Goal: Task Accomplishment & Management: Use online tool/utility

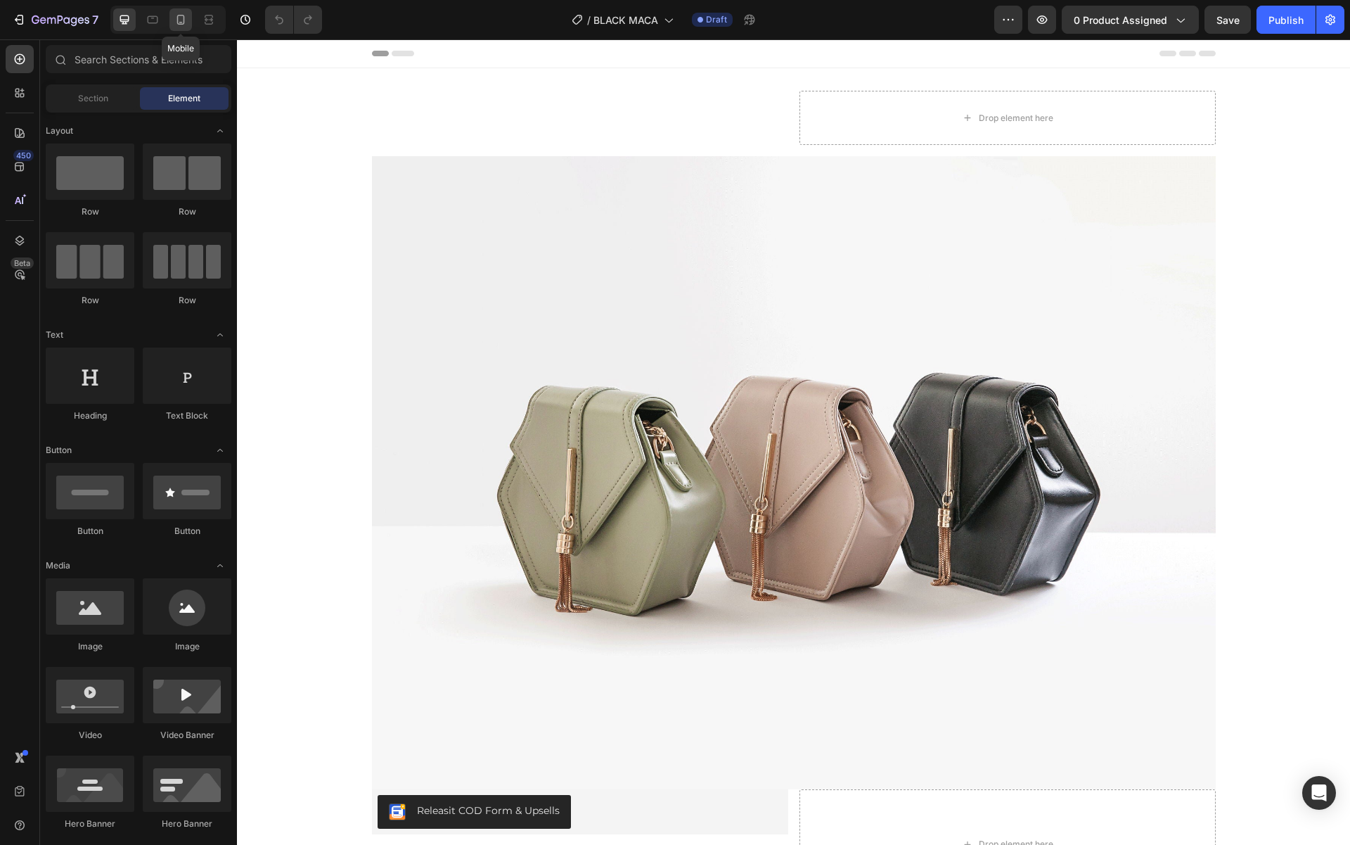
click at [190, 19] on div at bounding box center [180, 19] width 23 height 23
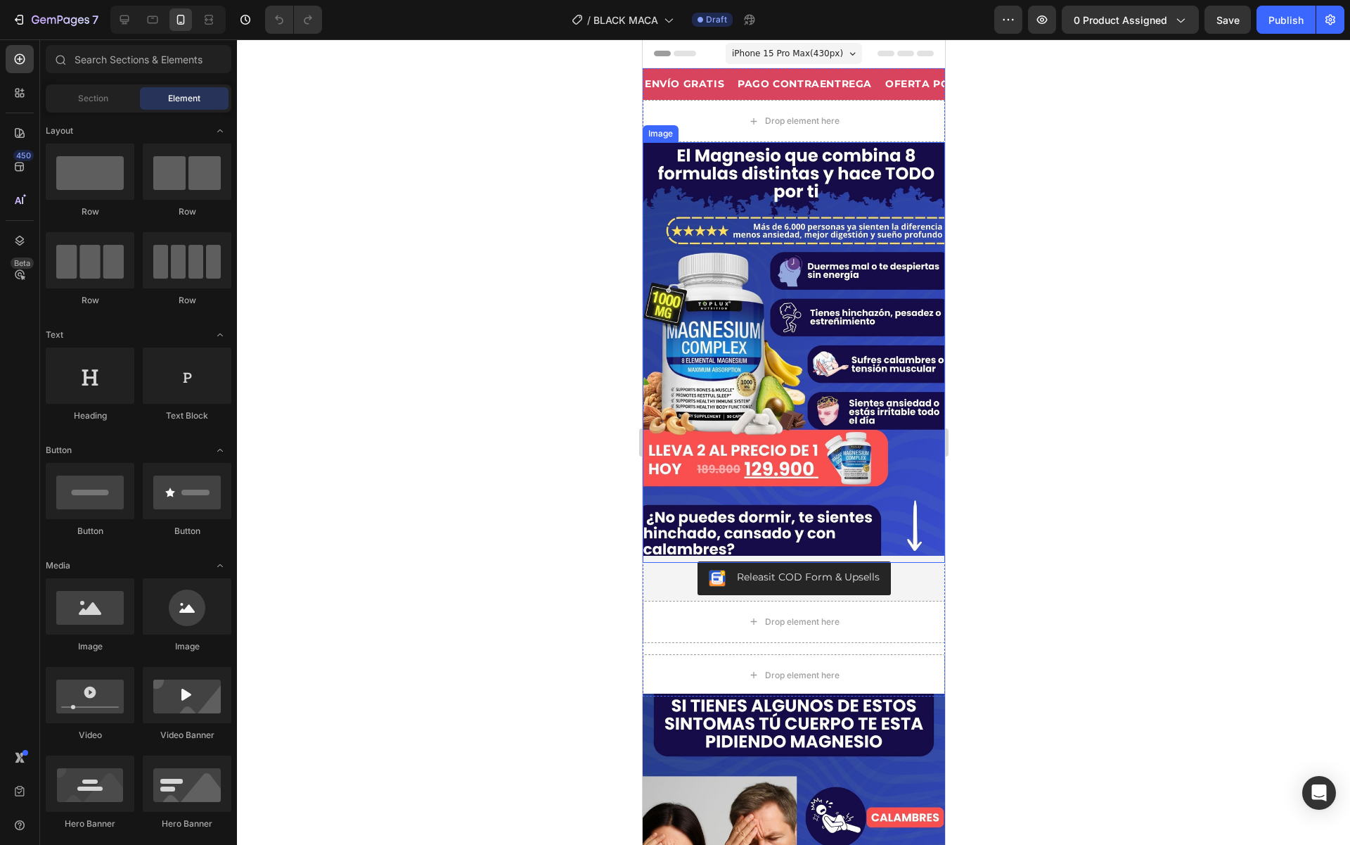
click at [798, 232] on img at bounding box center [793, 352] width 302 height 420
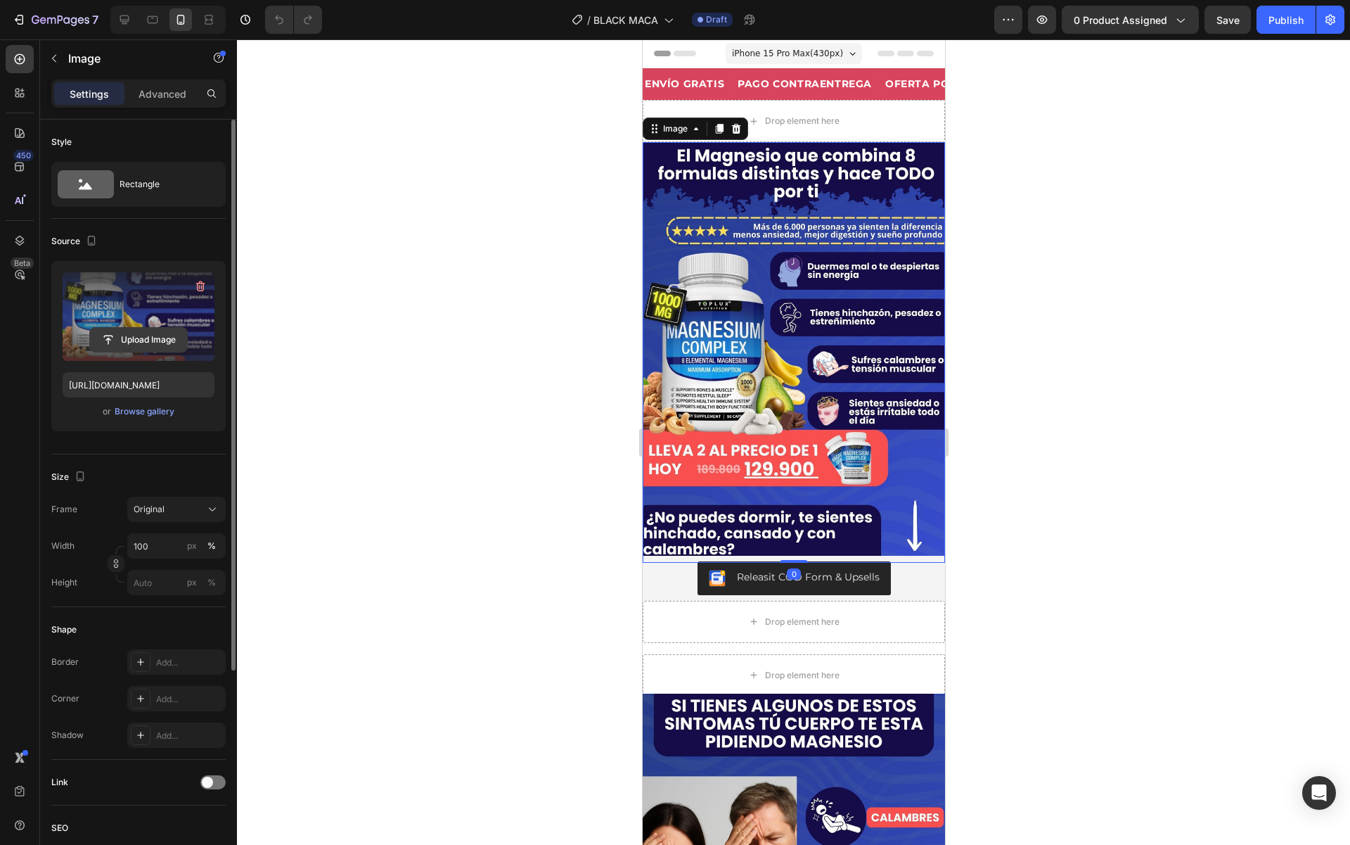
click at [154, 337] on input "file" at bounding box center [138, 340] width 97 height 24
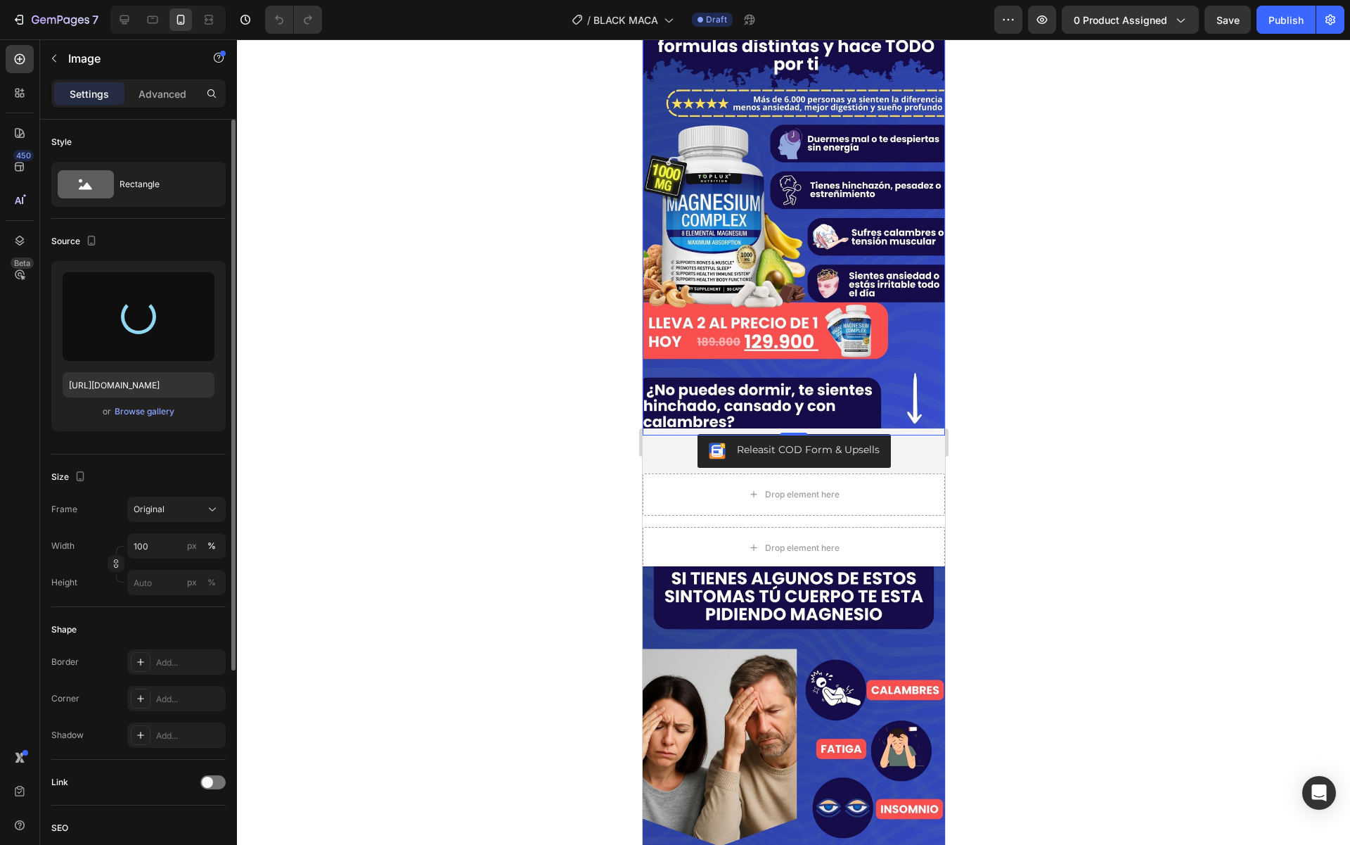
scroll to position [167, 0]
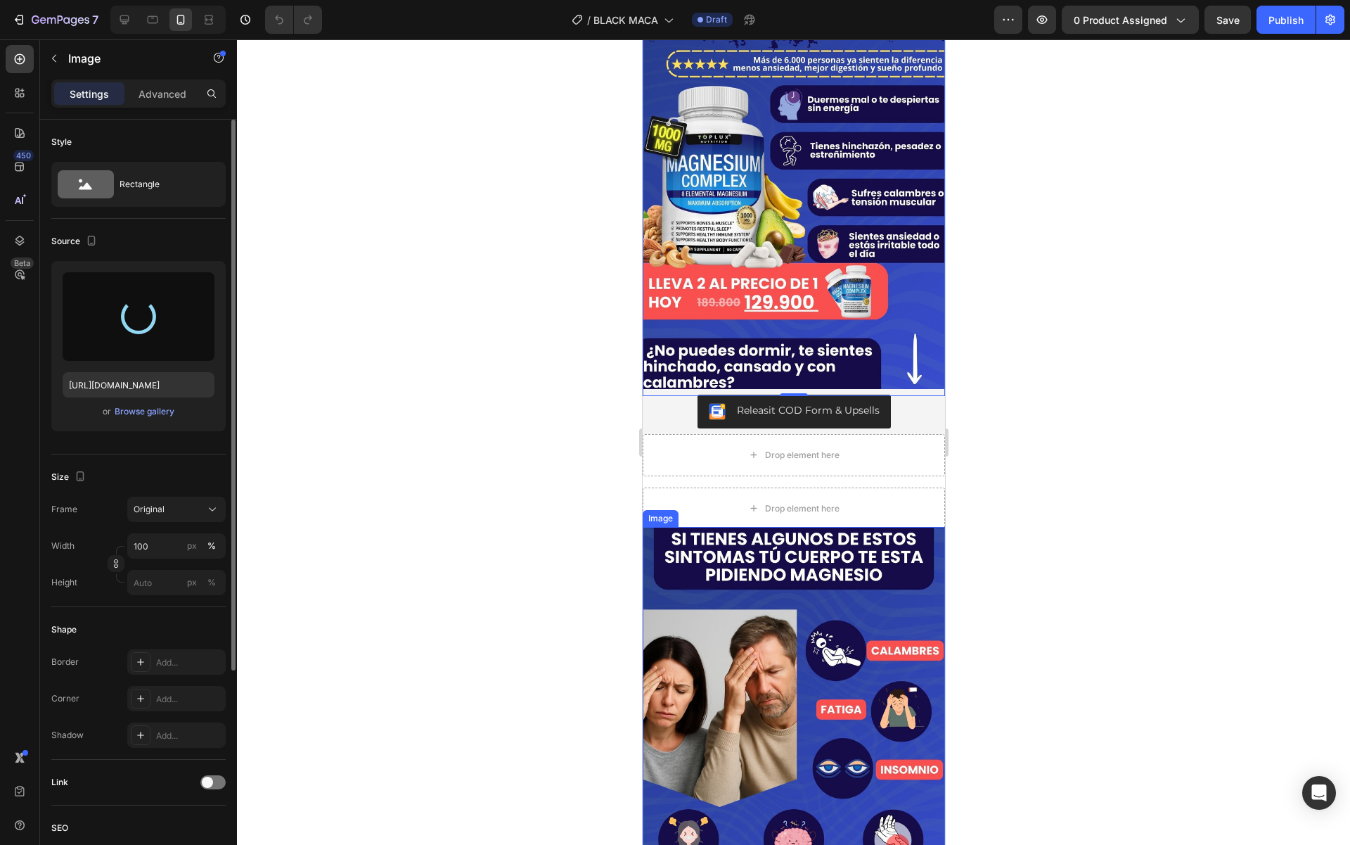
click at [817, 627] on img at bounding box center [793, 737] width 302 height 420
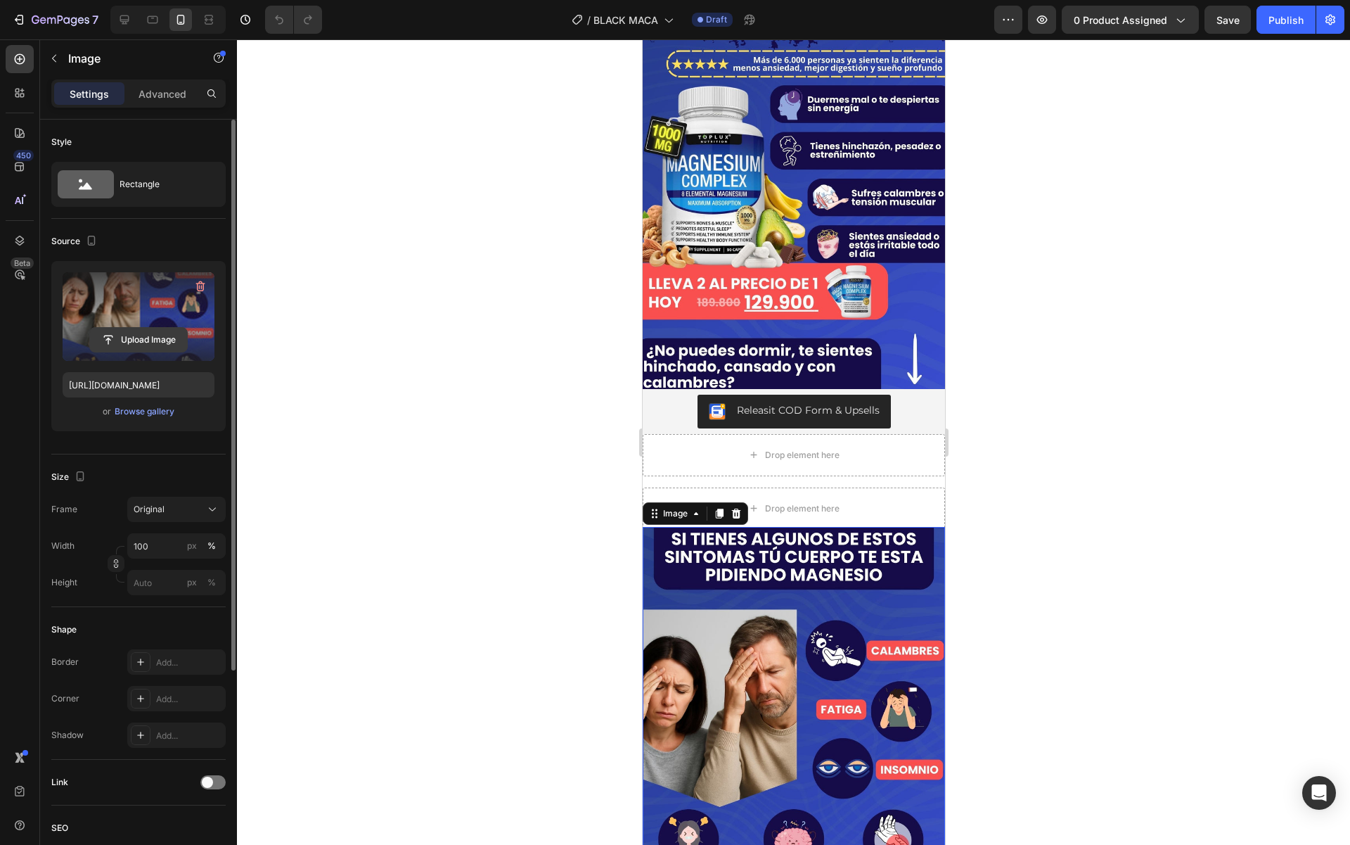
click at [126, 338] on input "file" at bounding box center [138, 340] width 97 height 24
type input "[URL][DOMAIN_NAME]"
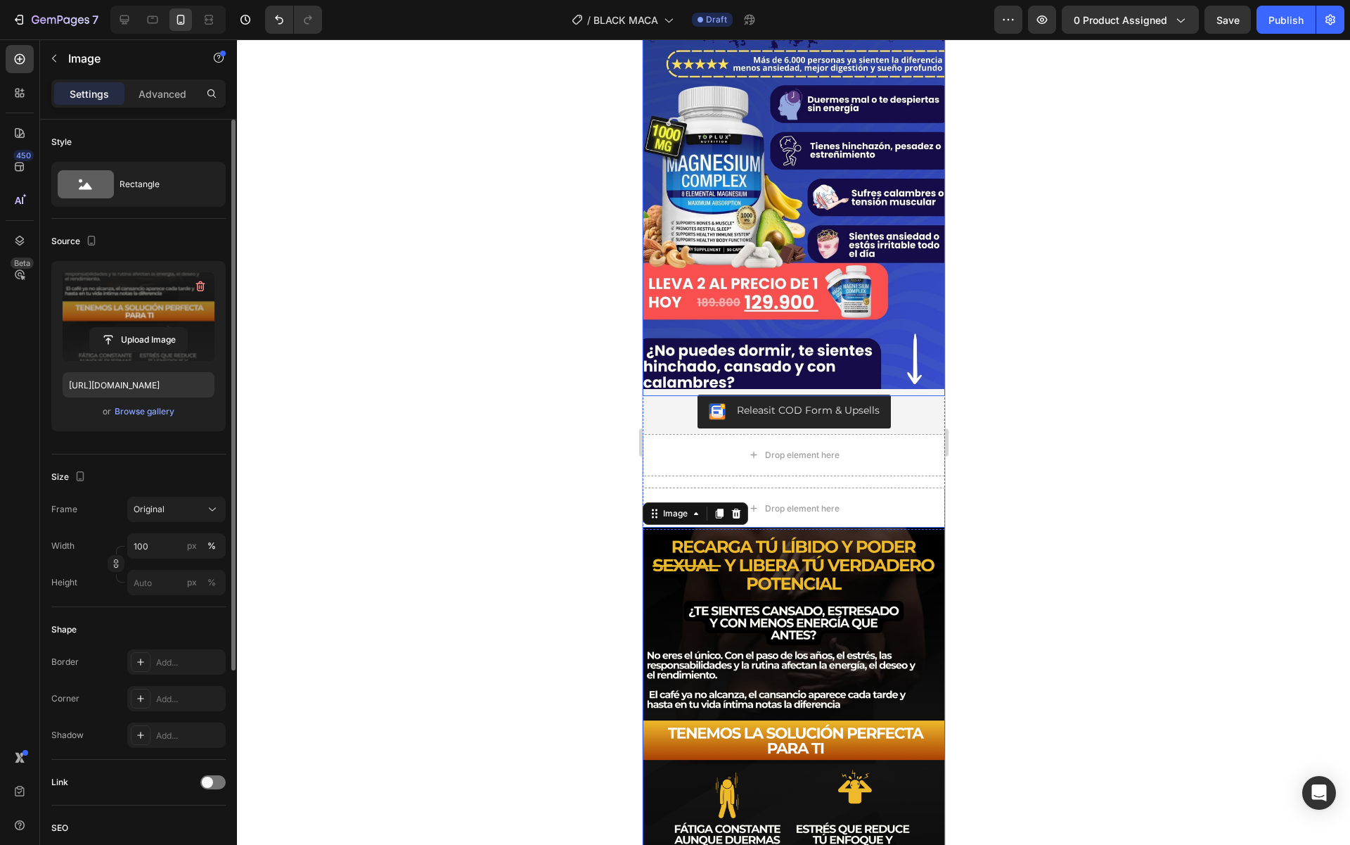
click at [813, 290] on img at bounding box center [793, 185] width 302 height 420
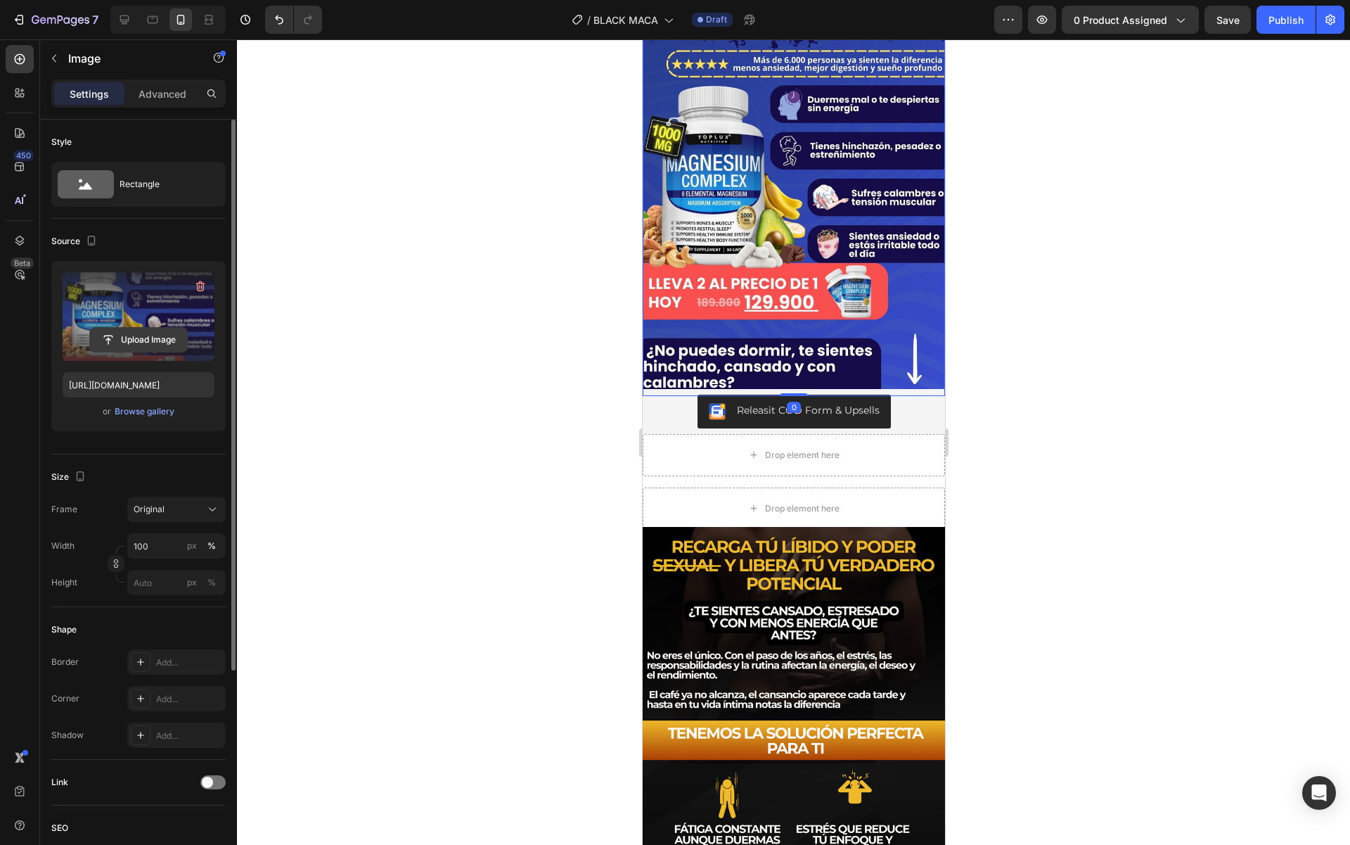
click at [141, 347] on input "file" at bounding box center [138, 340] width 97 height 24
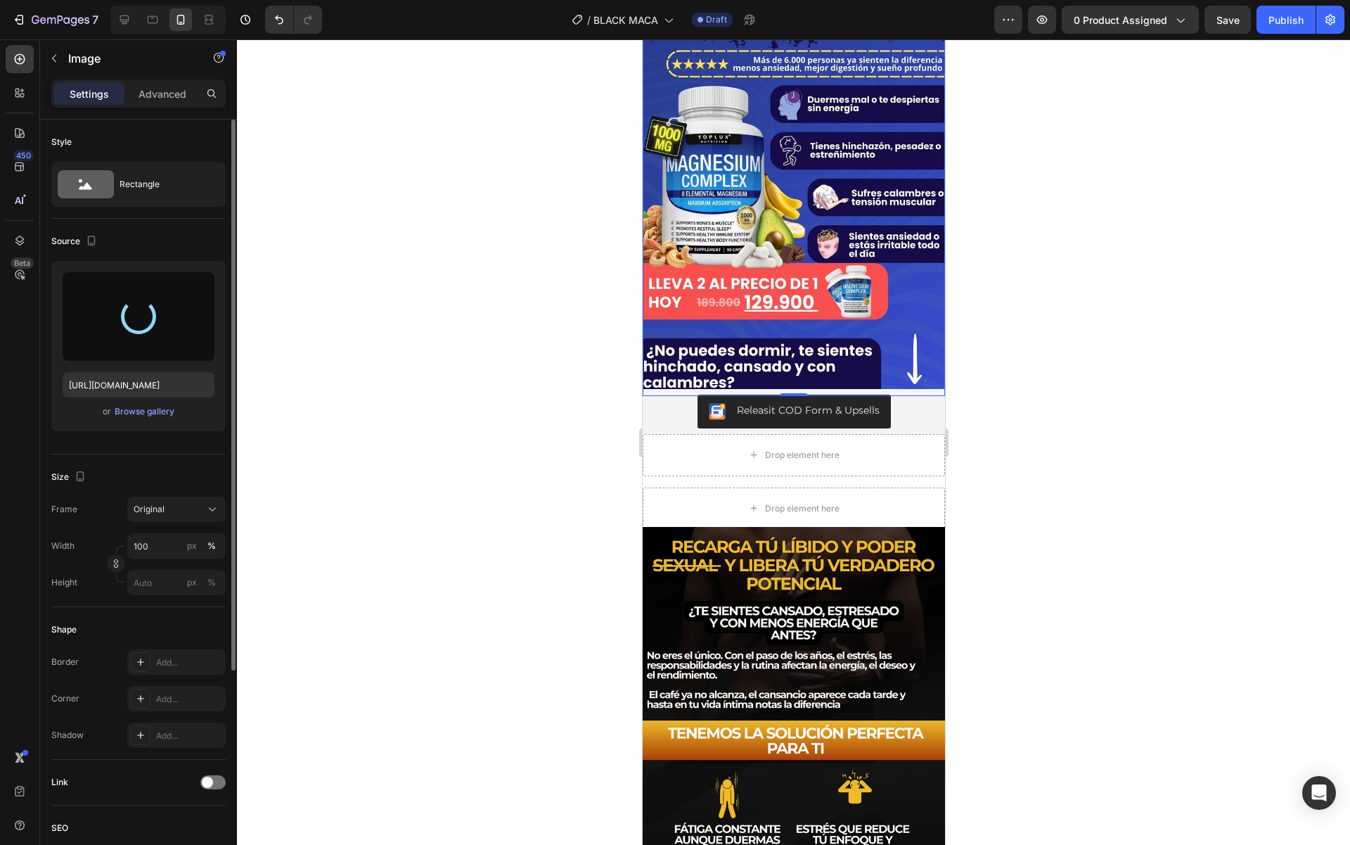
type input "[URL][DOMAIN_NAME]"
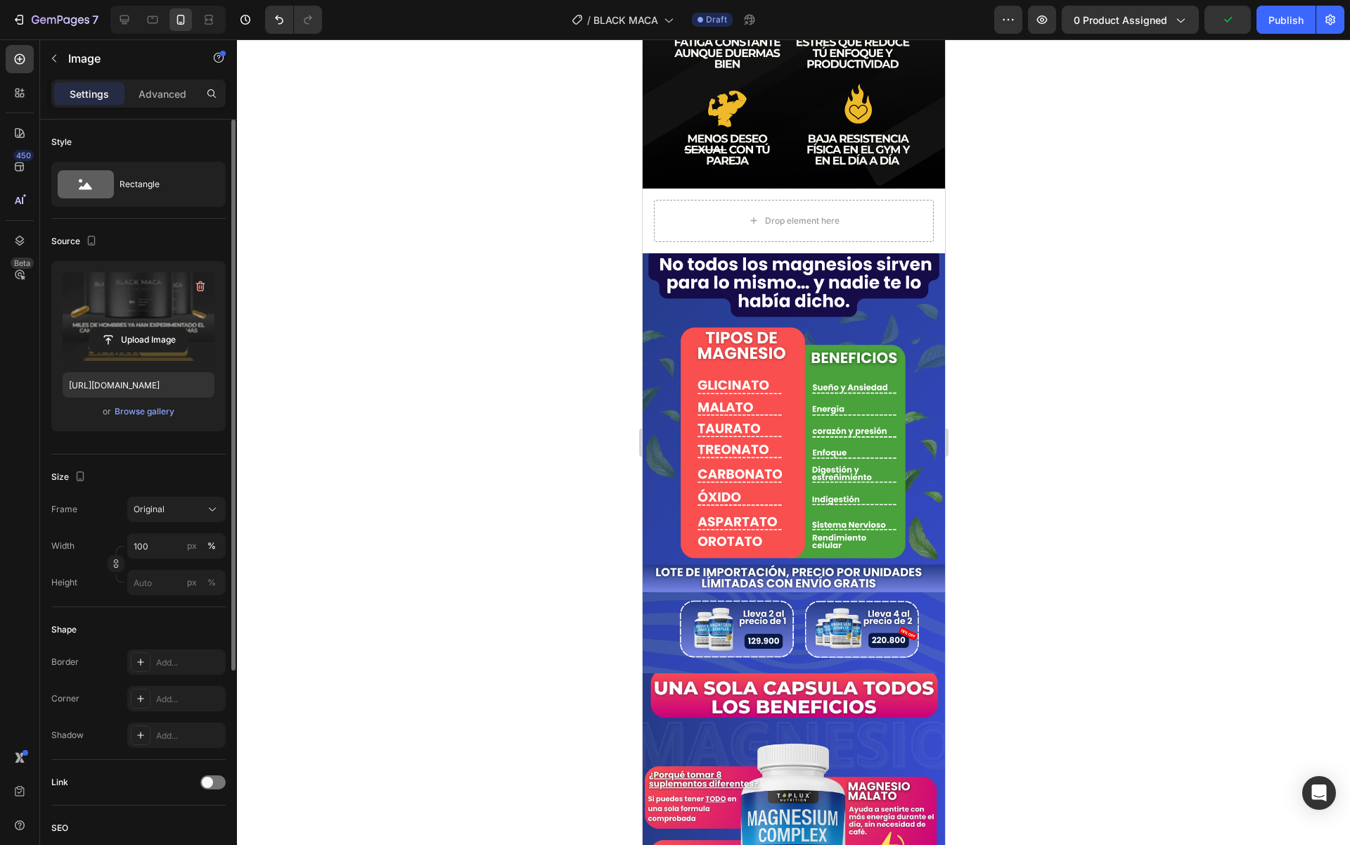
scroll to position [997, 0]
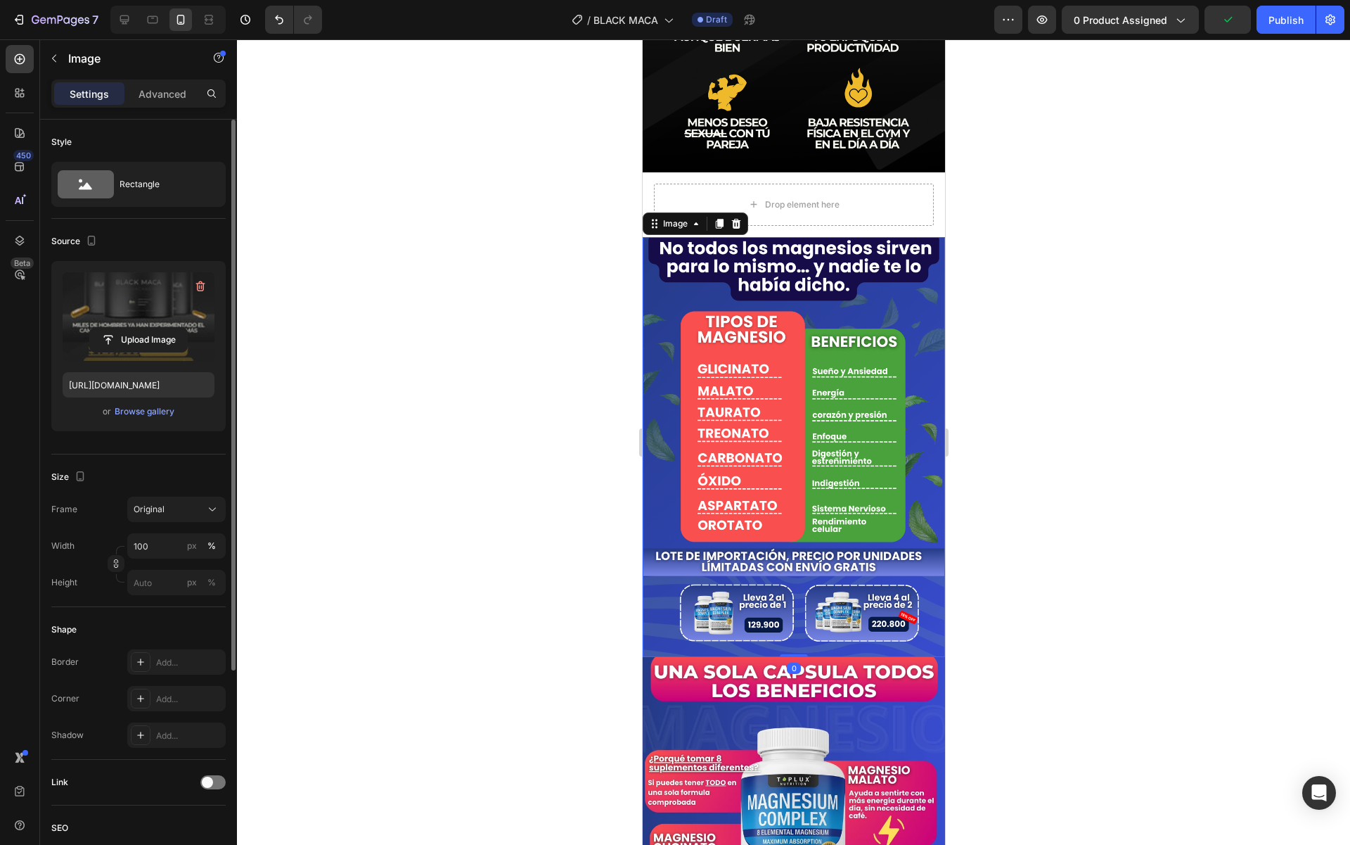
click at [847, 427] on img at bounding box center [793, 447] width 302 height 420
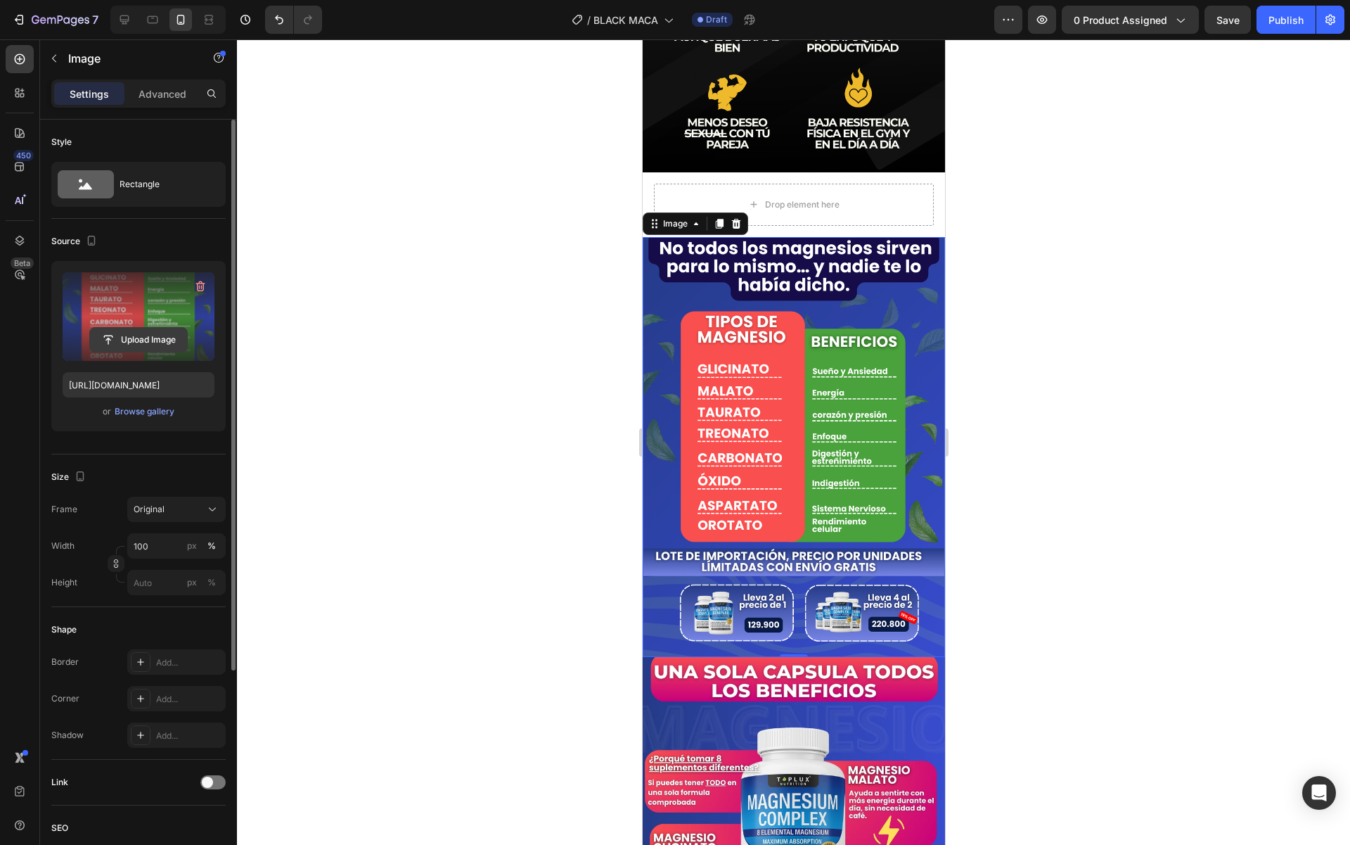
click at [144, 340] on input "file" at bounding box center [138, 340] width 97 height 24
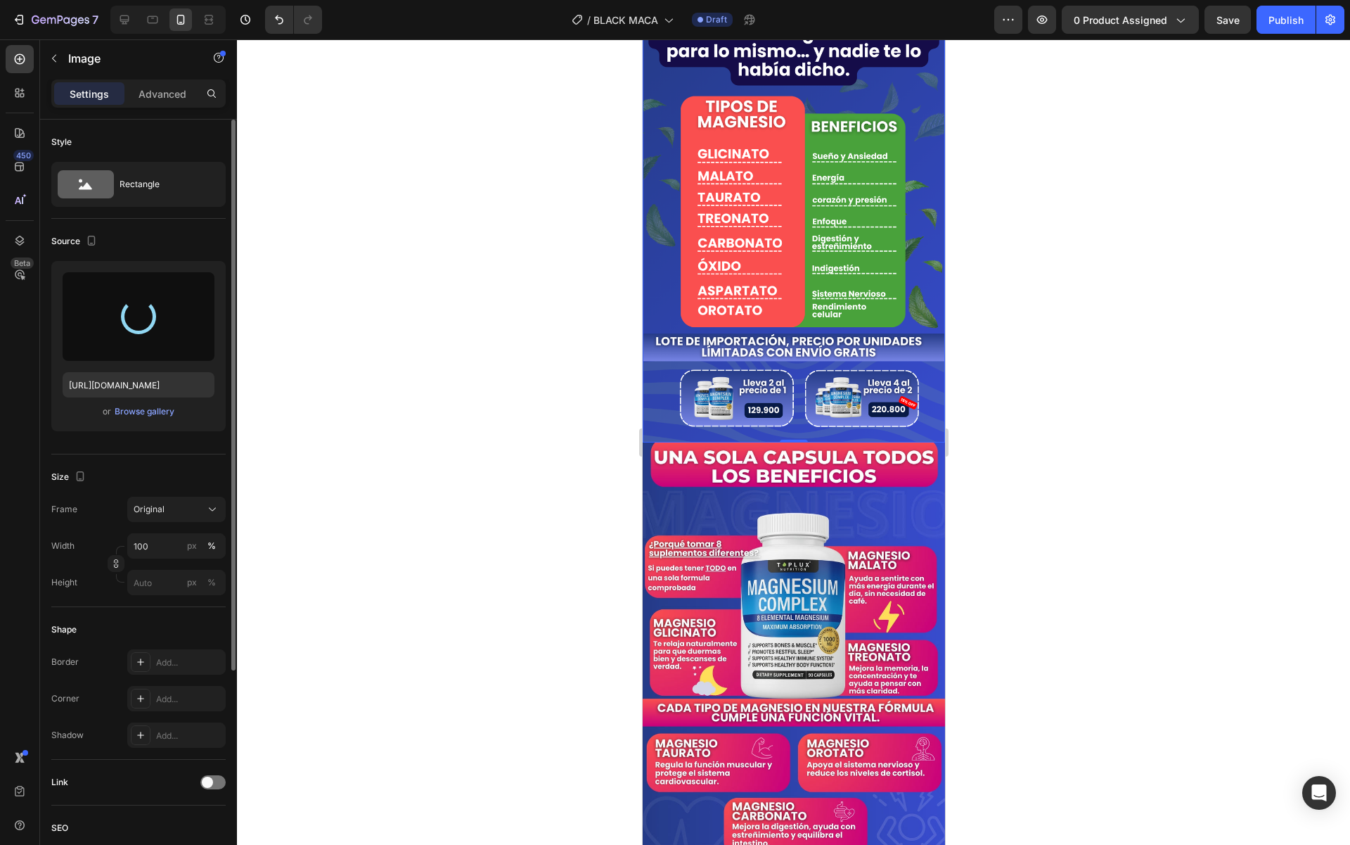
type input "[URL][DOMAIN_NAME]"
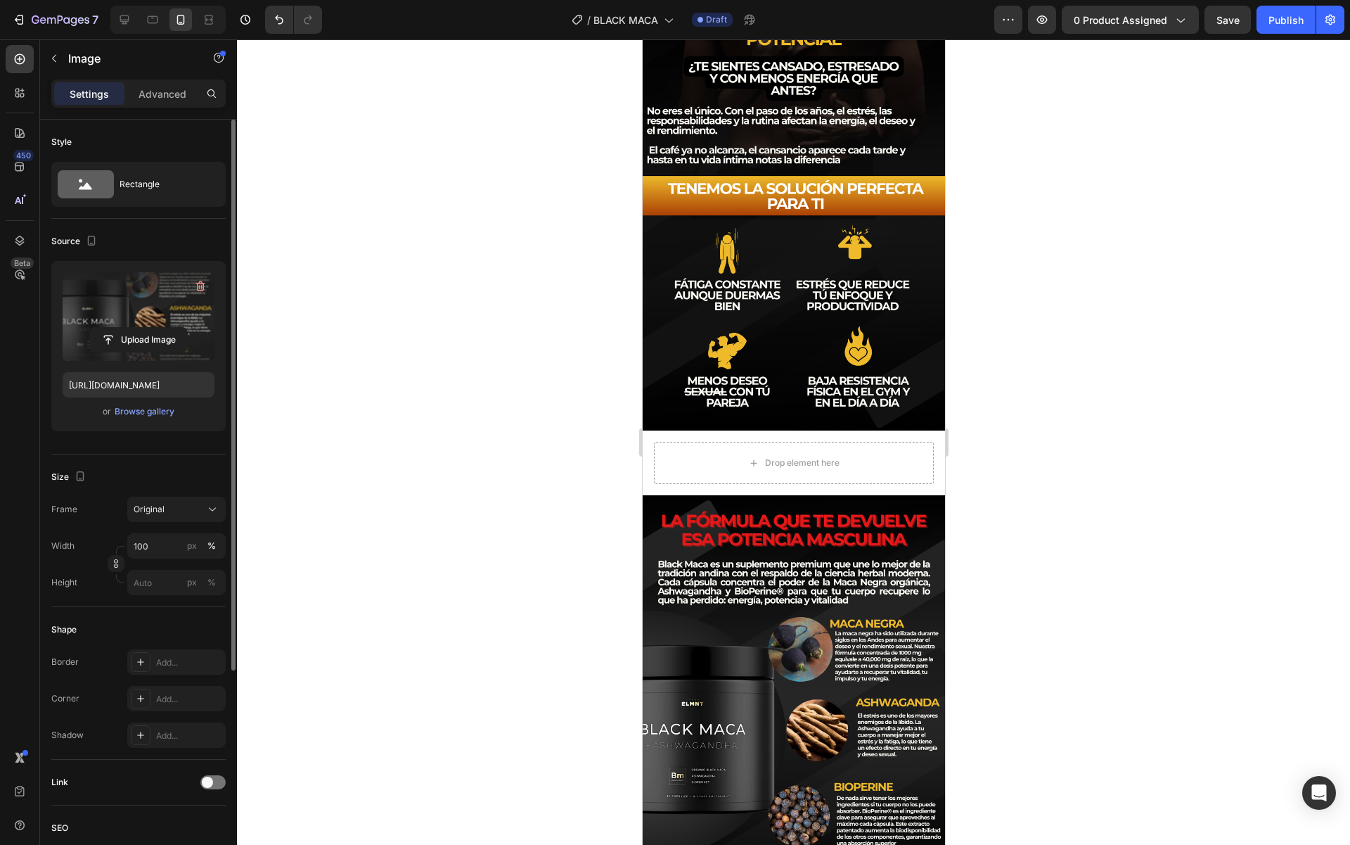
scroll to position [0, 0]
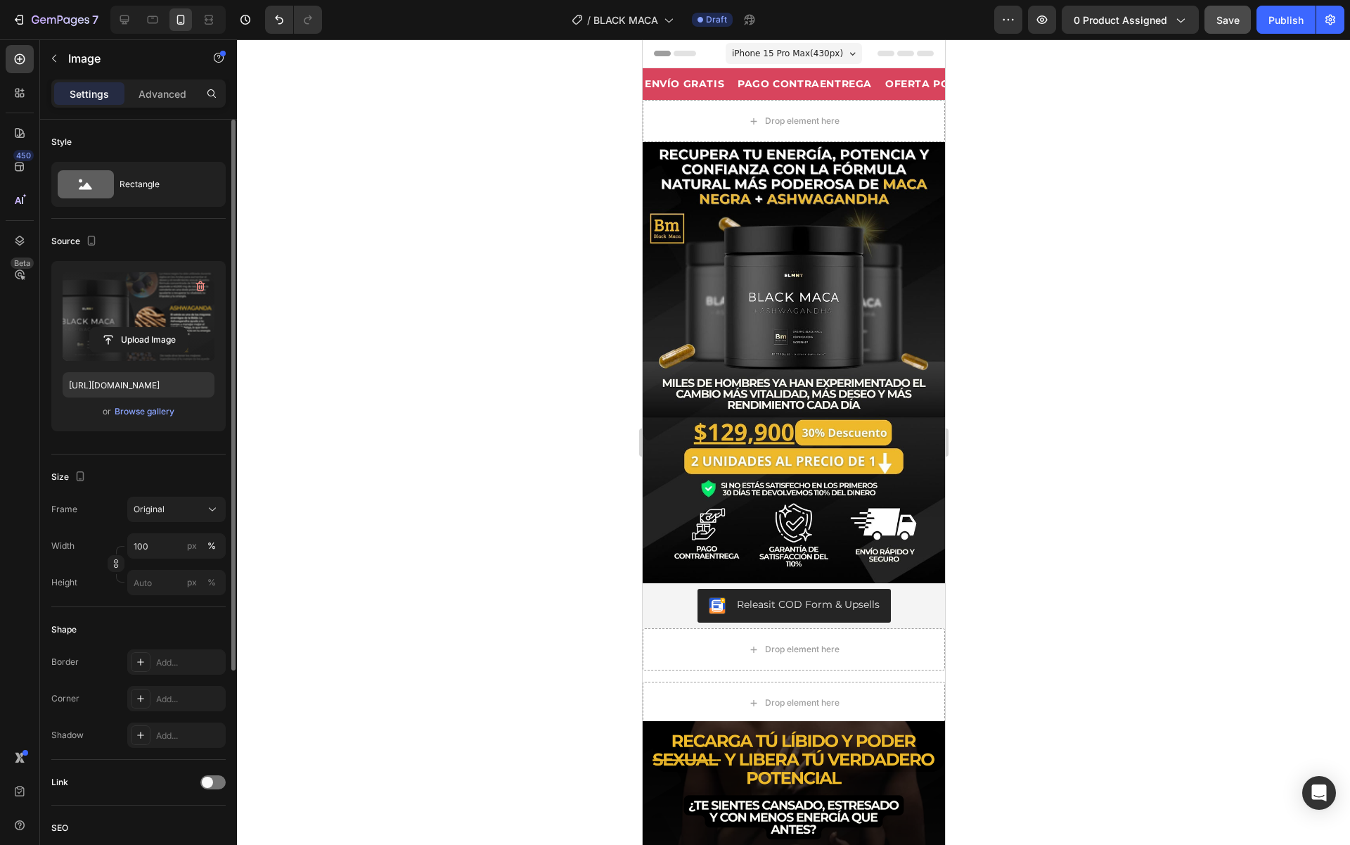
click at [1231, 28] on button "Save" at bounding box center [1228, 20] width 46 height 28
click at [1009, 21] on icon "button" at bounding box center [1008, 20] width 14 height 14
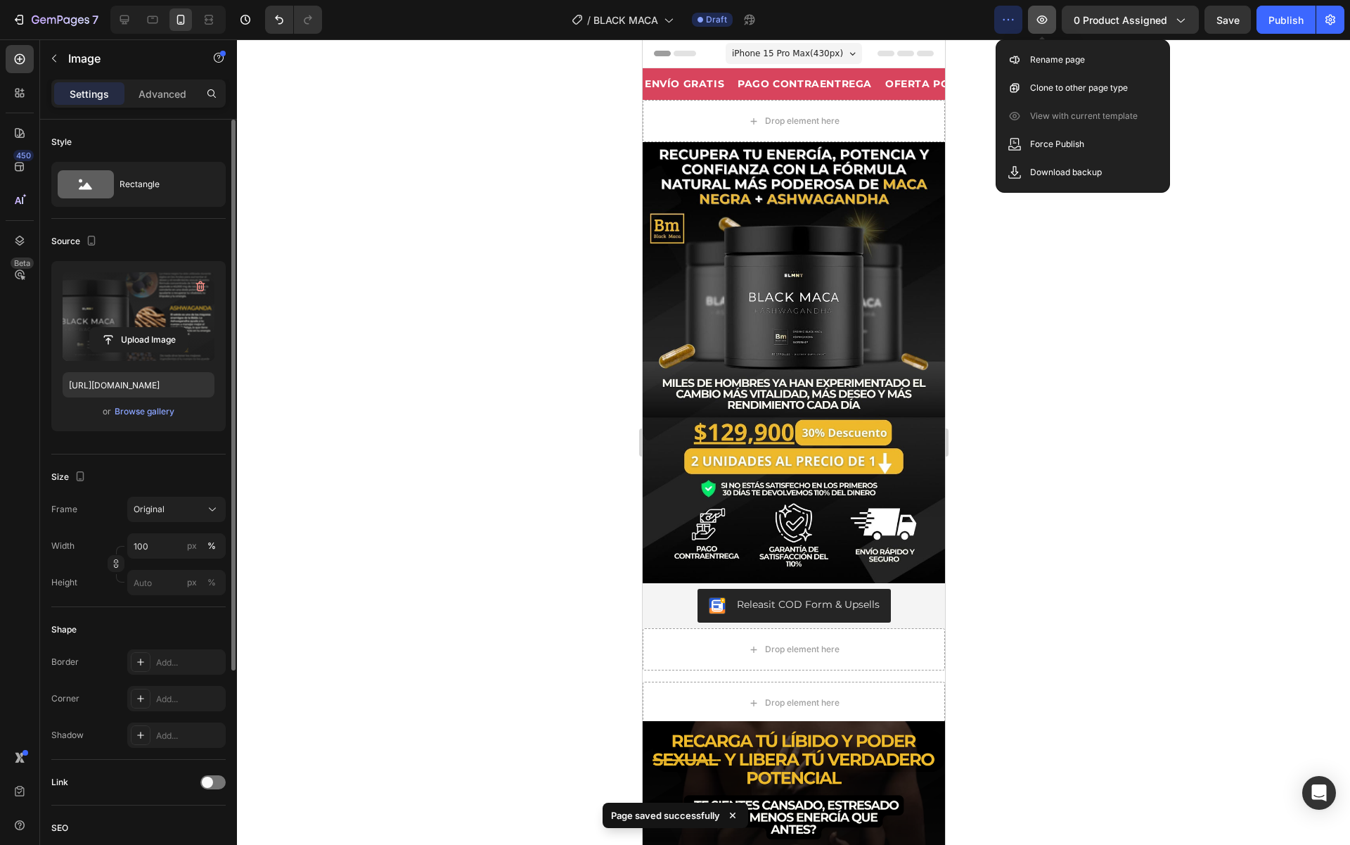
click at [1037, 20] on icon "button" at bounding box center [1042, 20] width 14 height 14
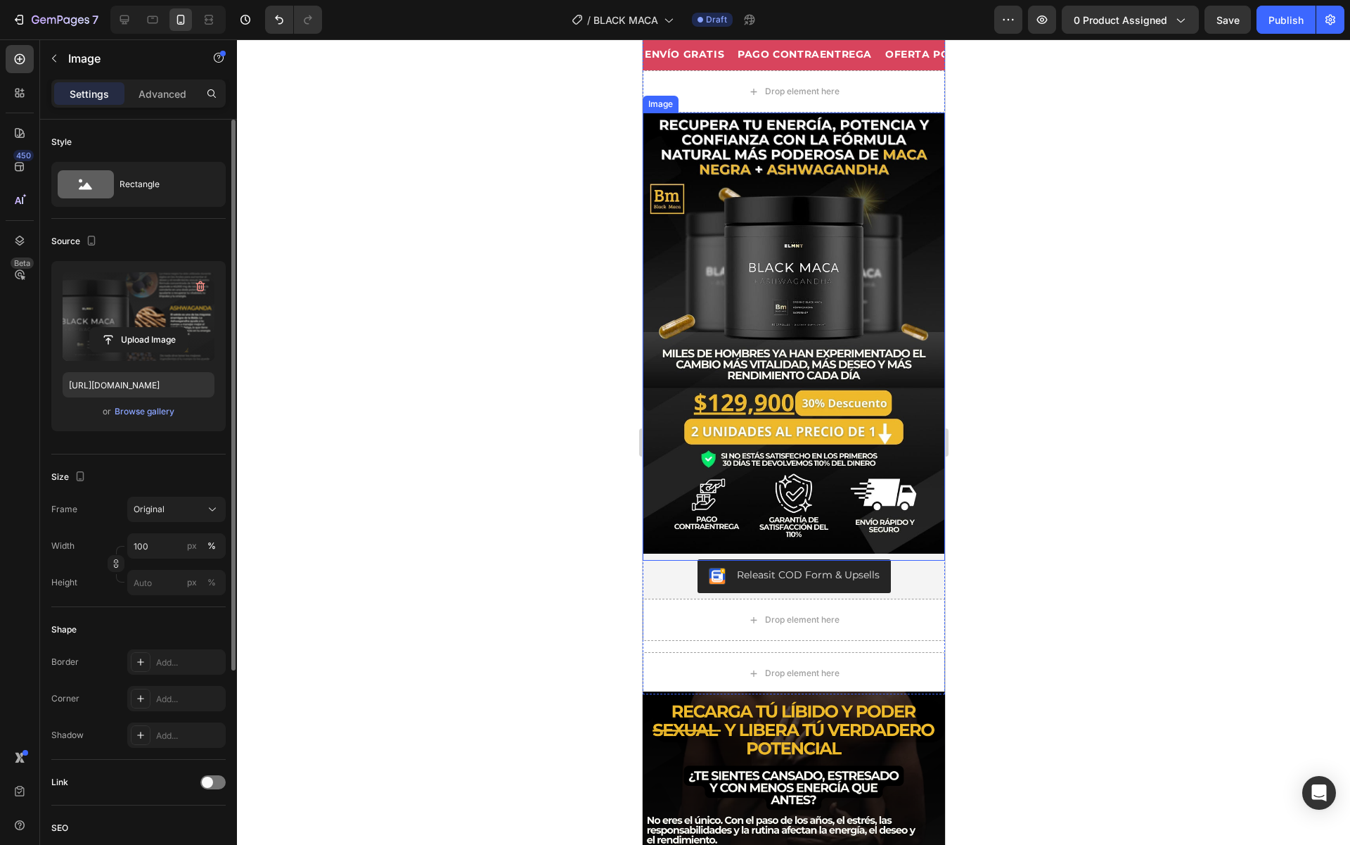
scroll to position [39, 0]
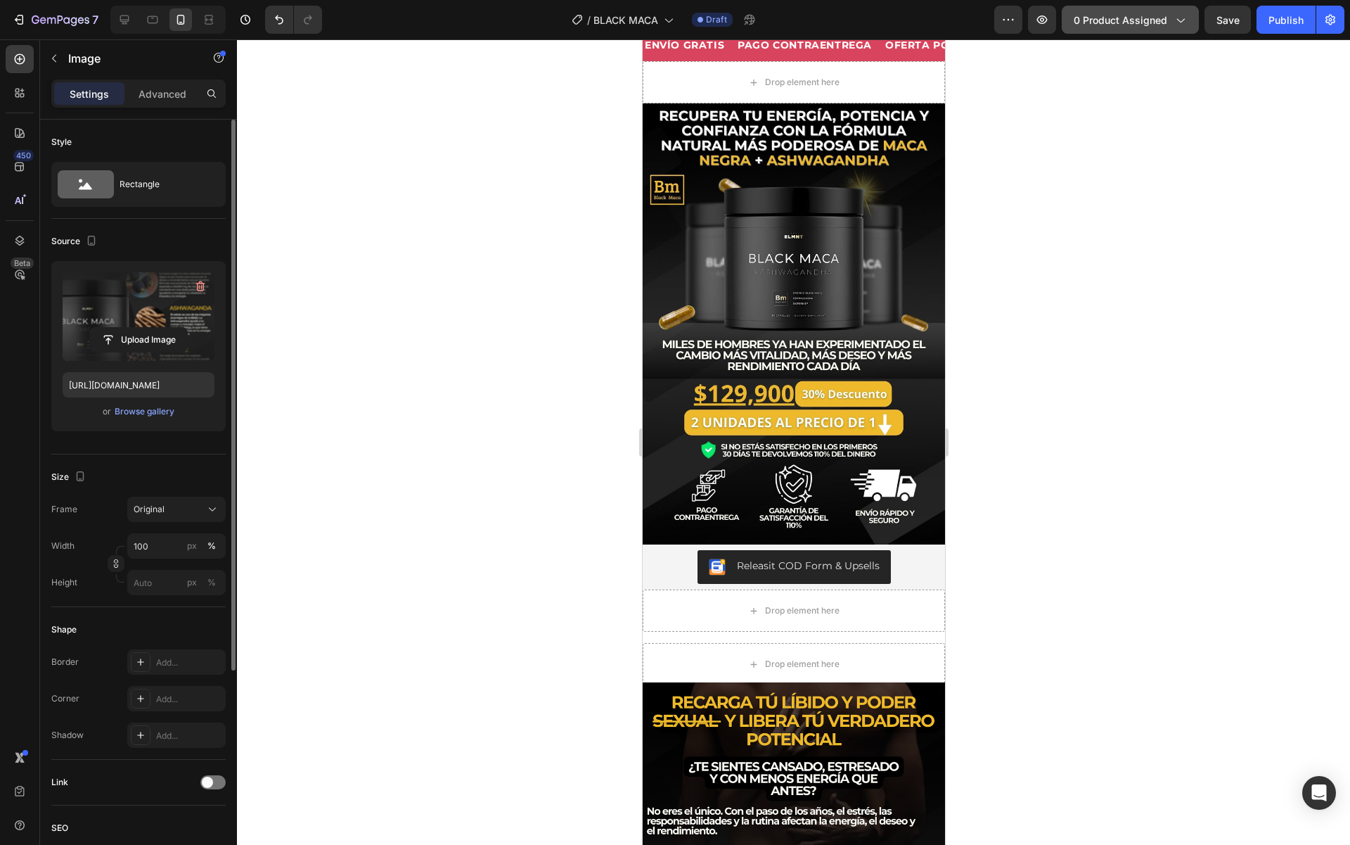
click at [1131, 18] on span "0 product assigned" at bounding box center [1121, 20] width 94 height 15
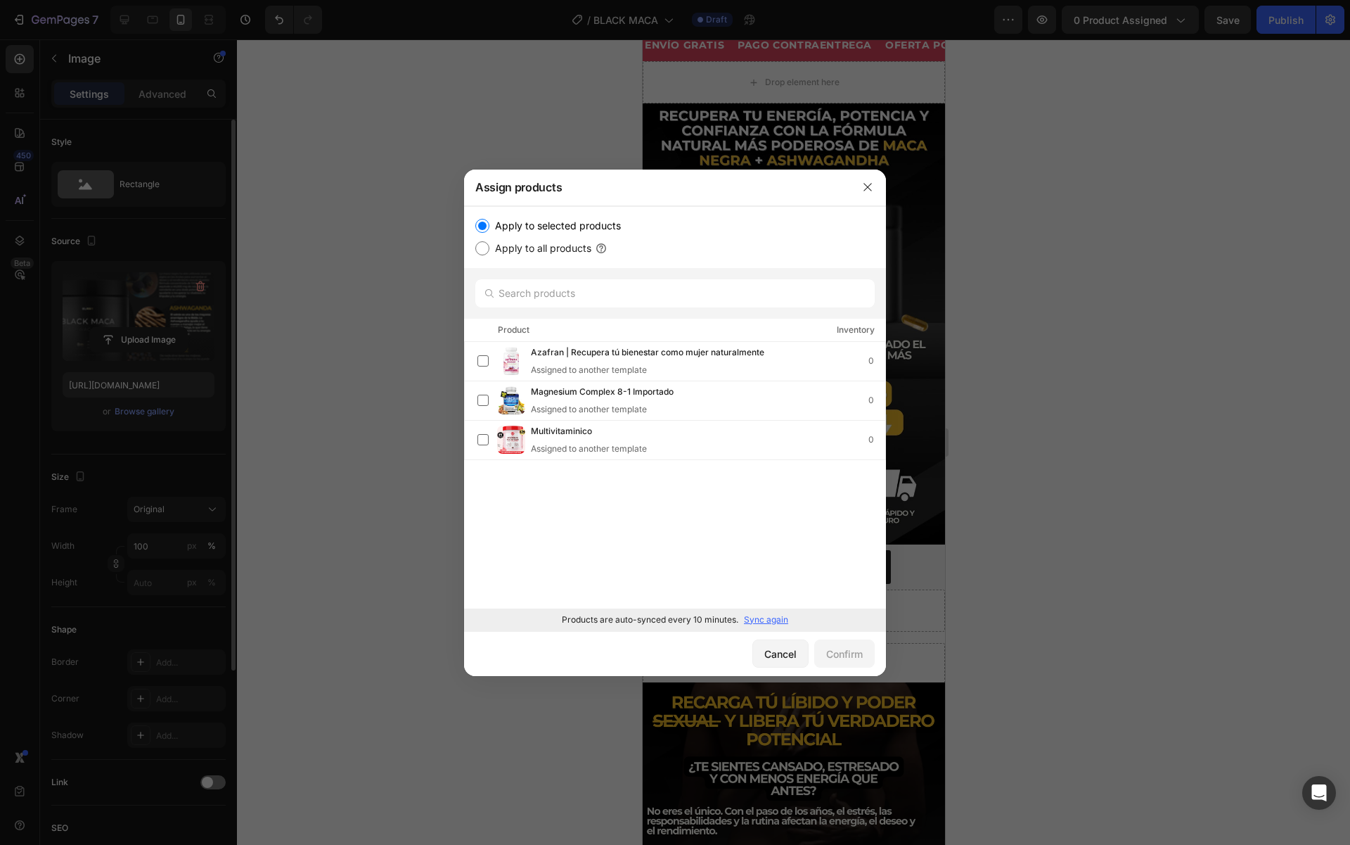
click at [776, 617] on p "Sync again" at bounding box center [766, 619] width 44 height 13
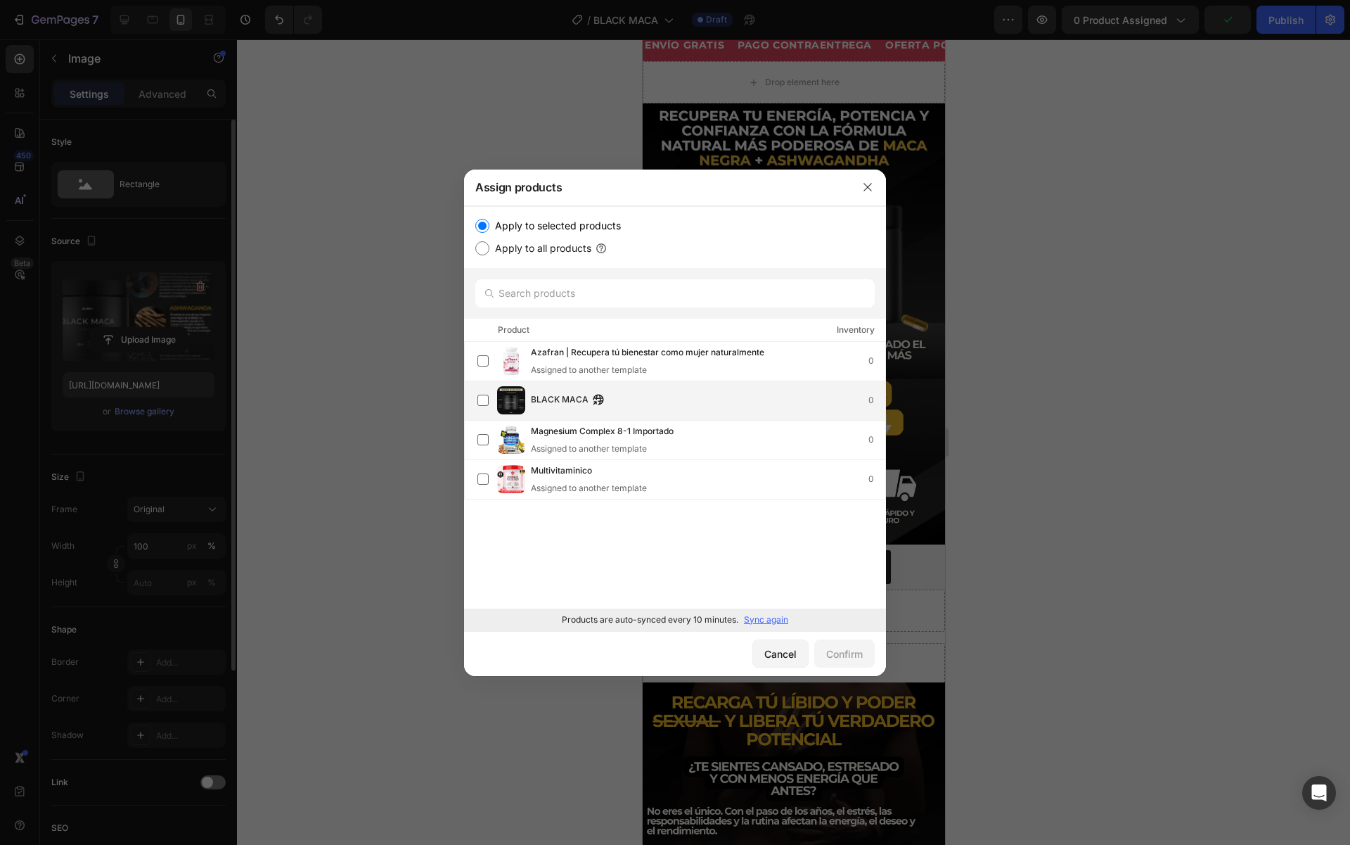
click at [643, 400] on div "BLACK MACA 0" at bounding box center [708, 399] width 354 height 15
click at [833, 653] on div "Confirm" at bounding box center [844, 653] width 37 height 15
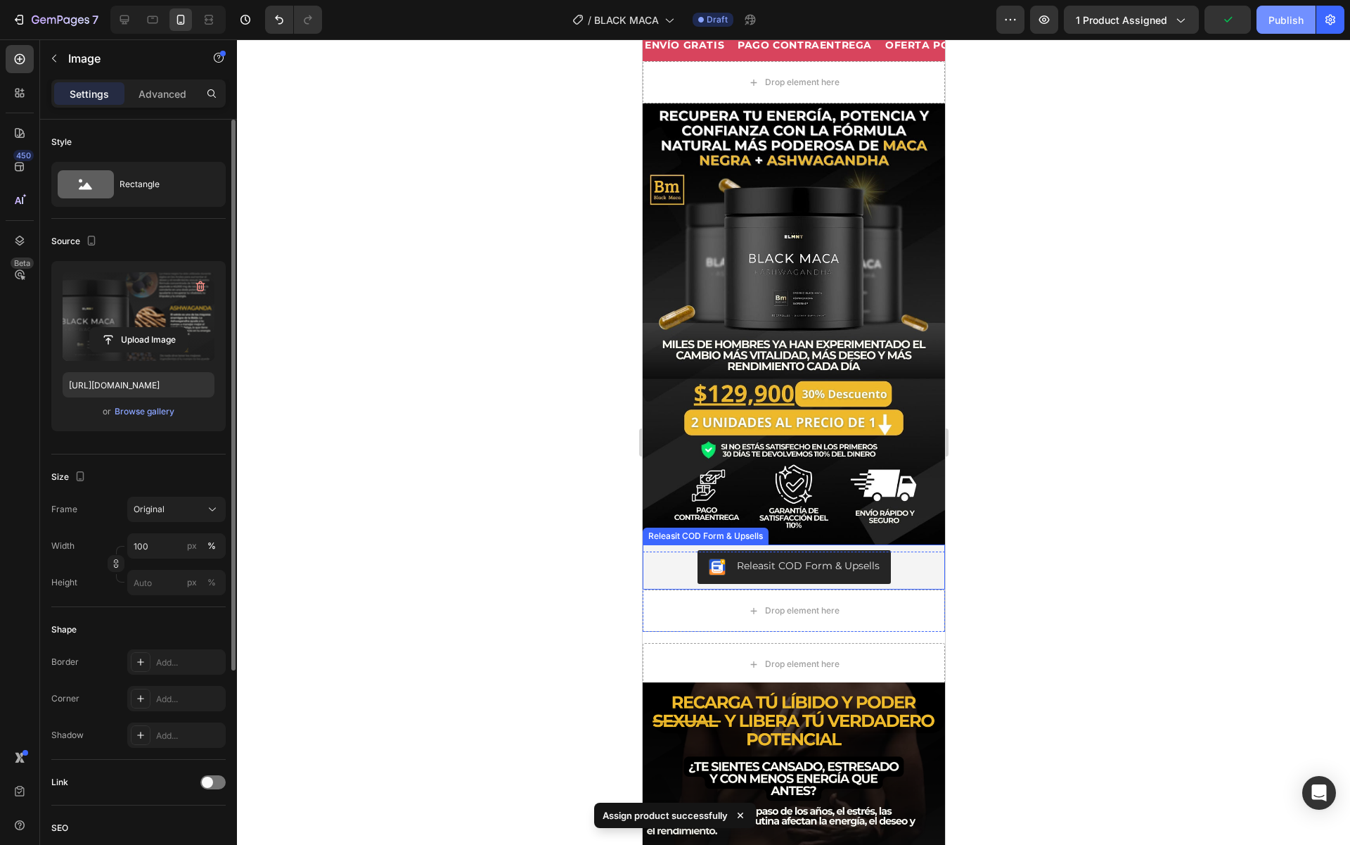
click at [1282, 32] on button "Publish" at bounding box center [1286, 20] width 59 height 28
click at [1238, 24] on span "Save" at bounding box center [1228, 20] width 23 height 12
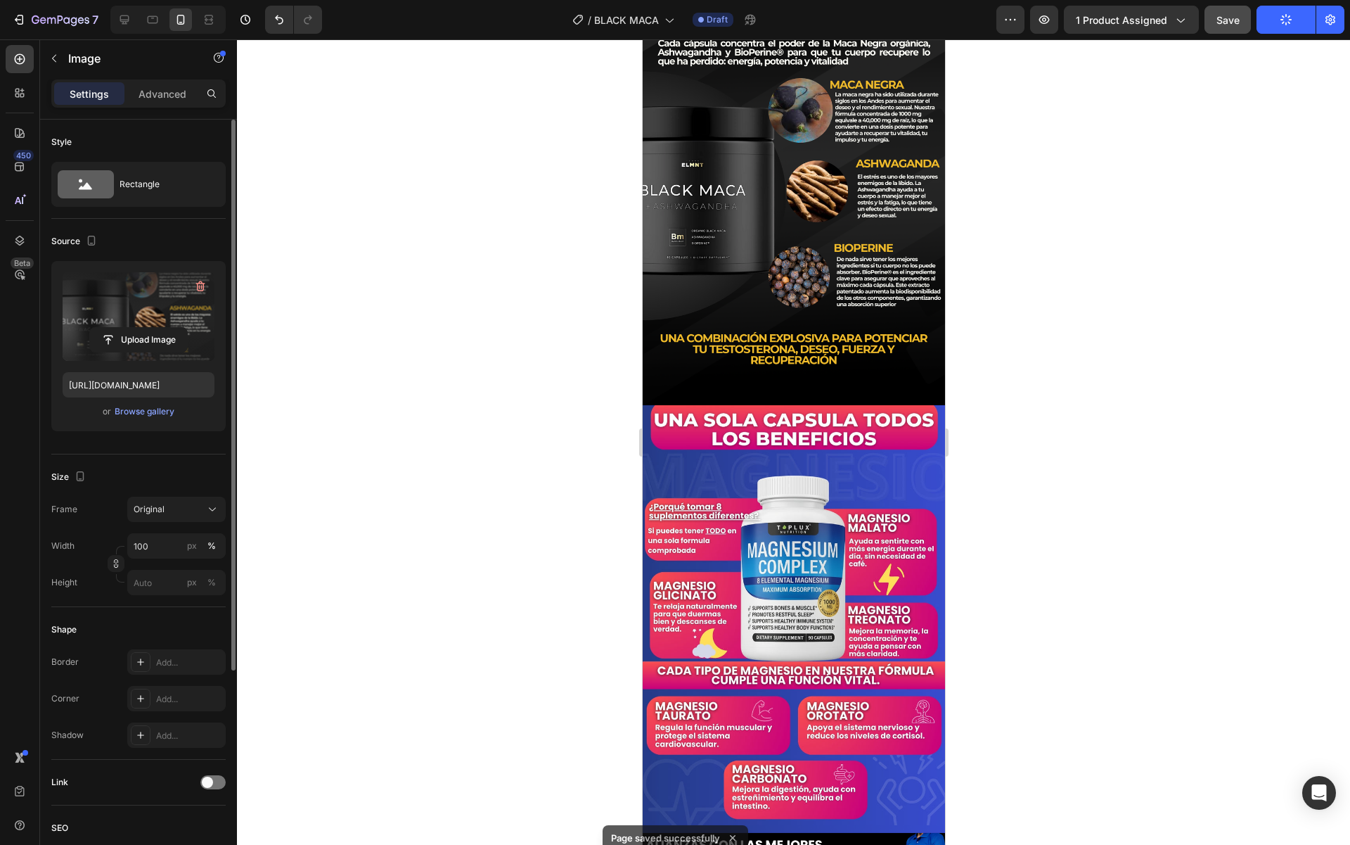
scroll to position [1307, 0]
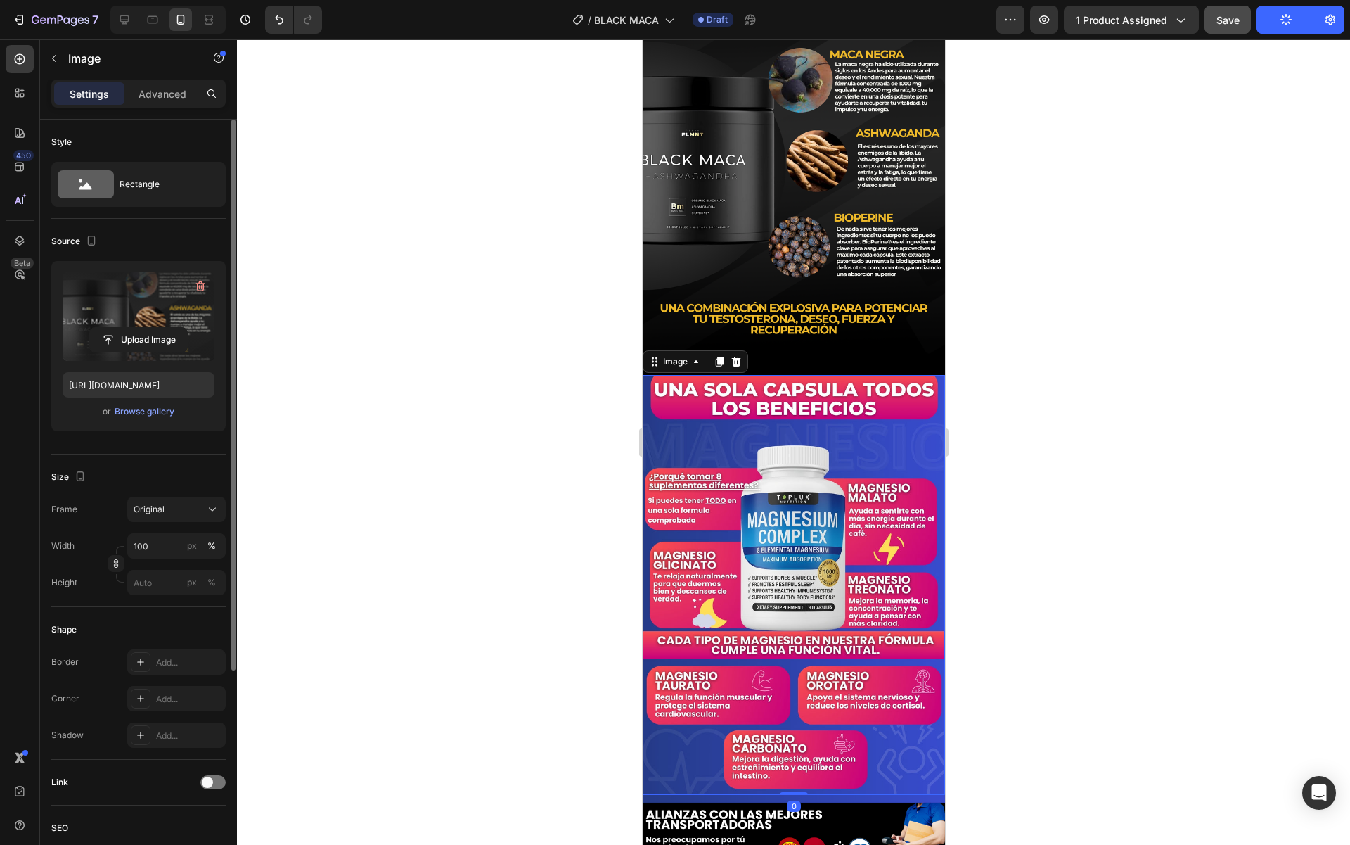
click at [817, 456] on img at bounding box center [793, 585] width 302 height 420
click at [198, 291] on icon "button" at bounding box center [200, 286] width 14 height 14
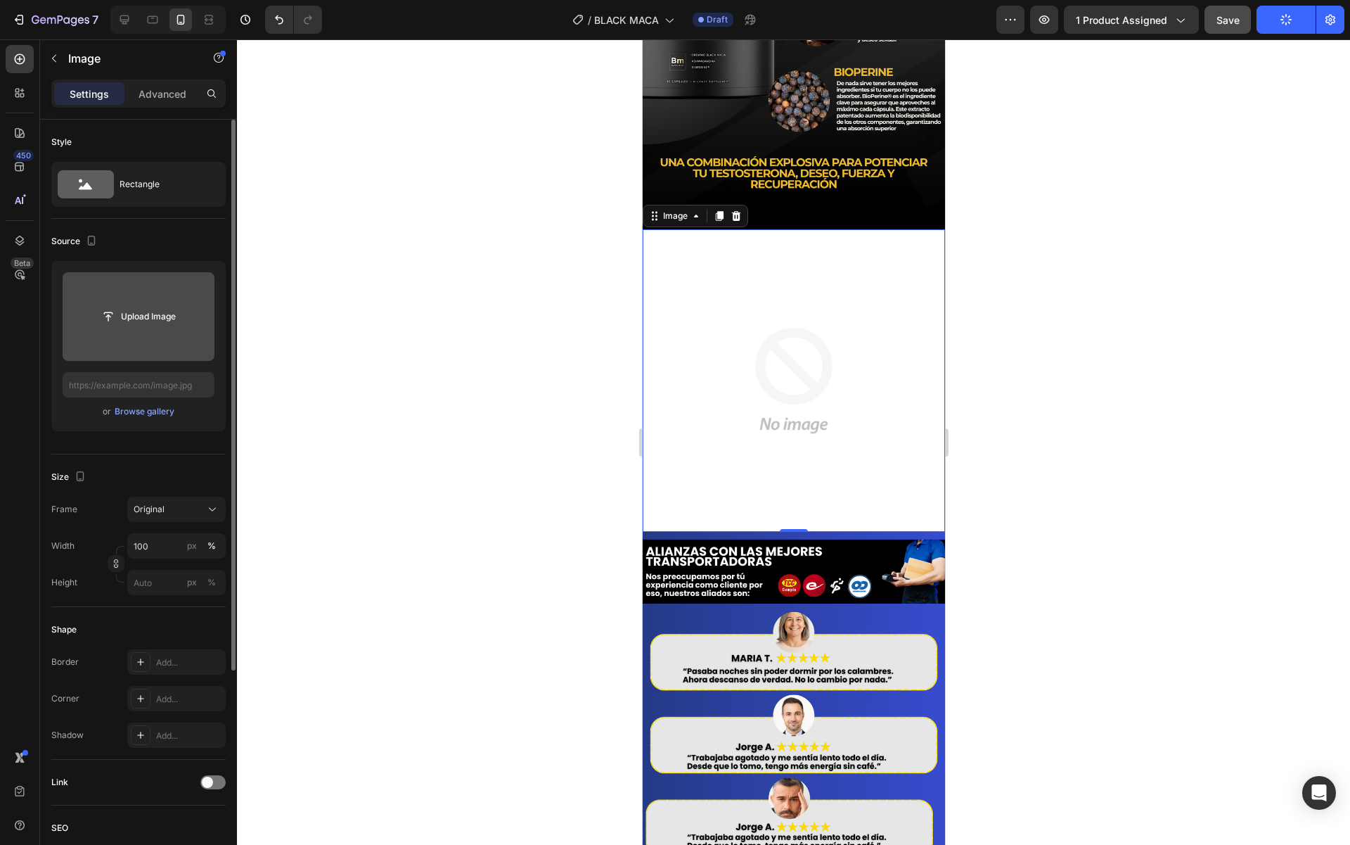
scroll to position [1466, 0]
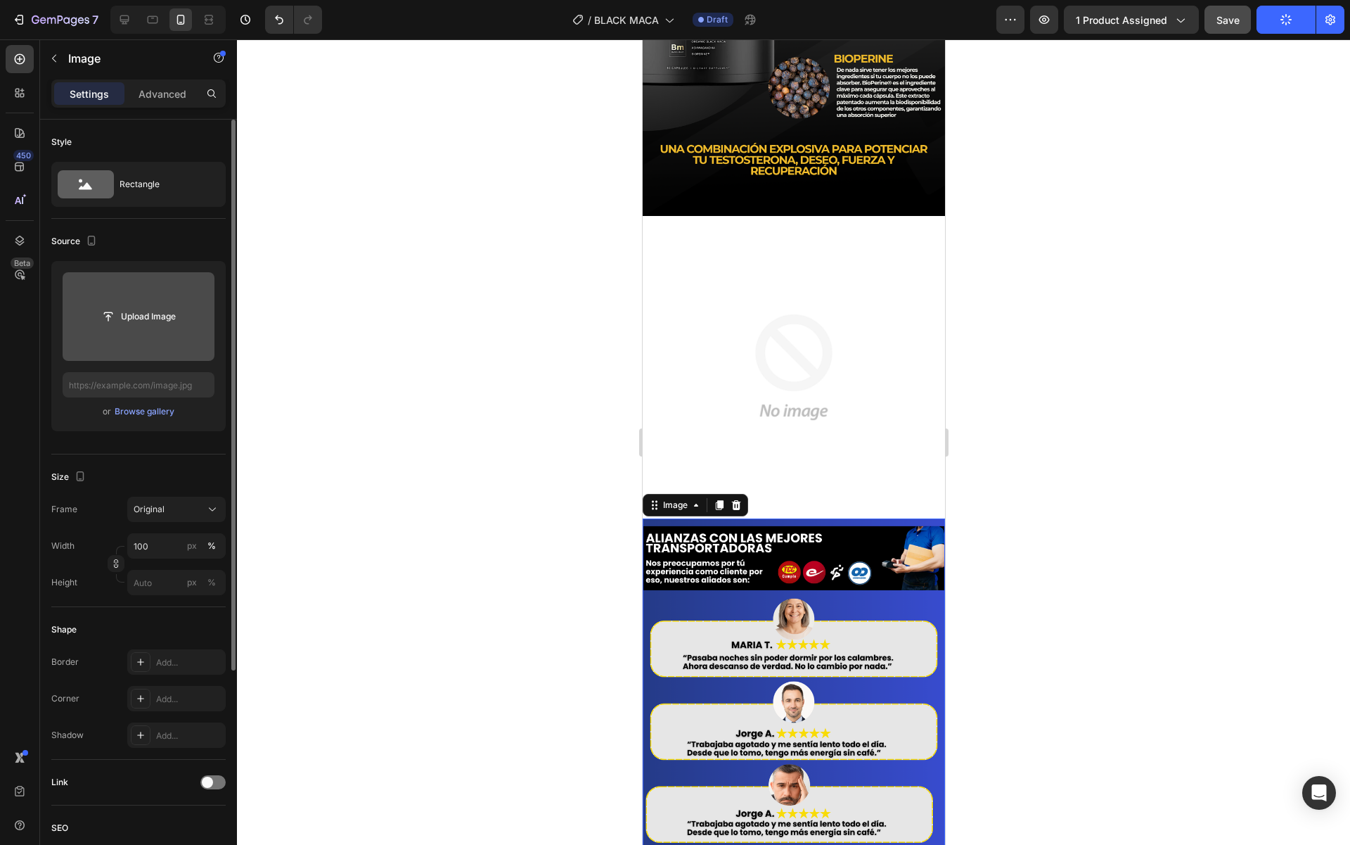
click at [795, 556] on img at bounding box center [793, 728] width 302 height 420
click at [203, 286] on icon "button" at bounding box center [200, 286] width 9 height 11
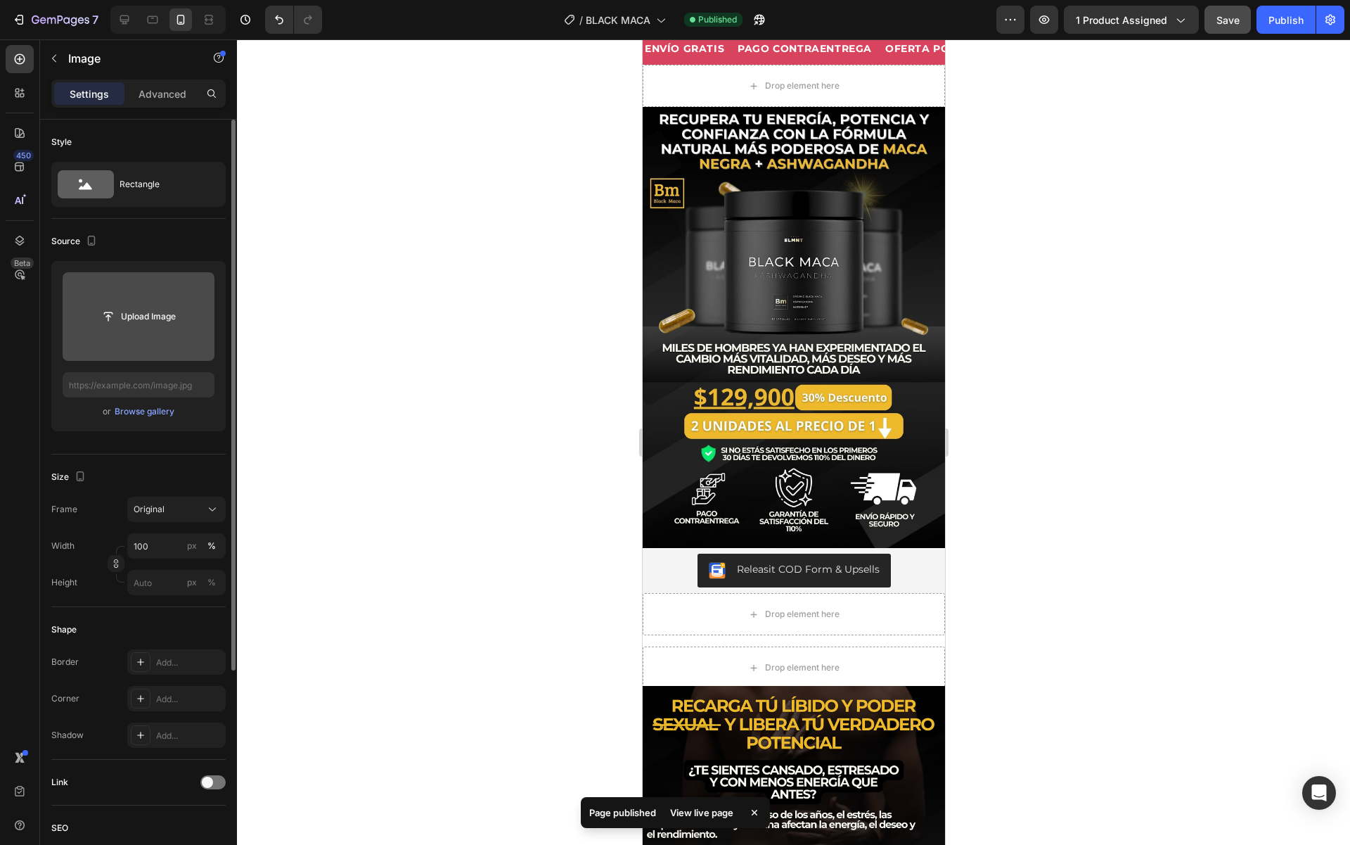
scroll to position [0, 0]
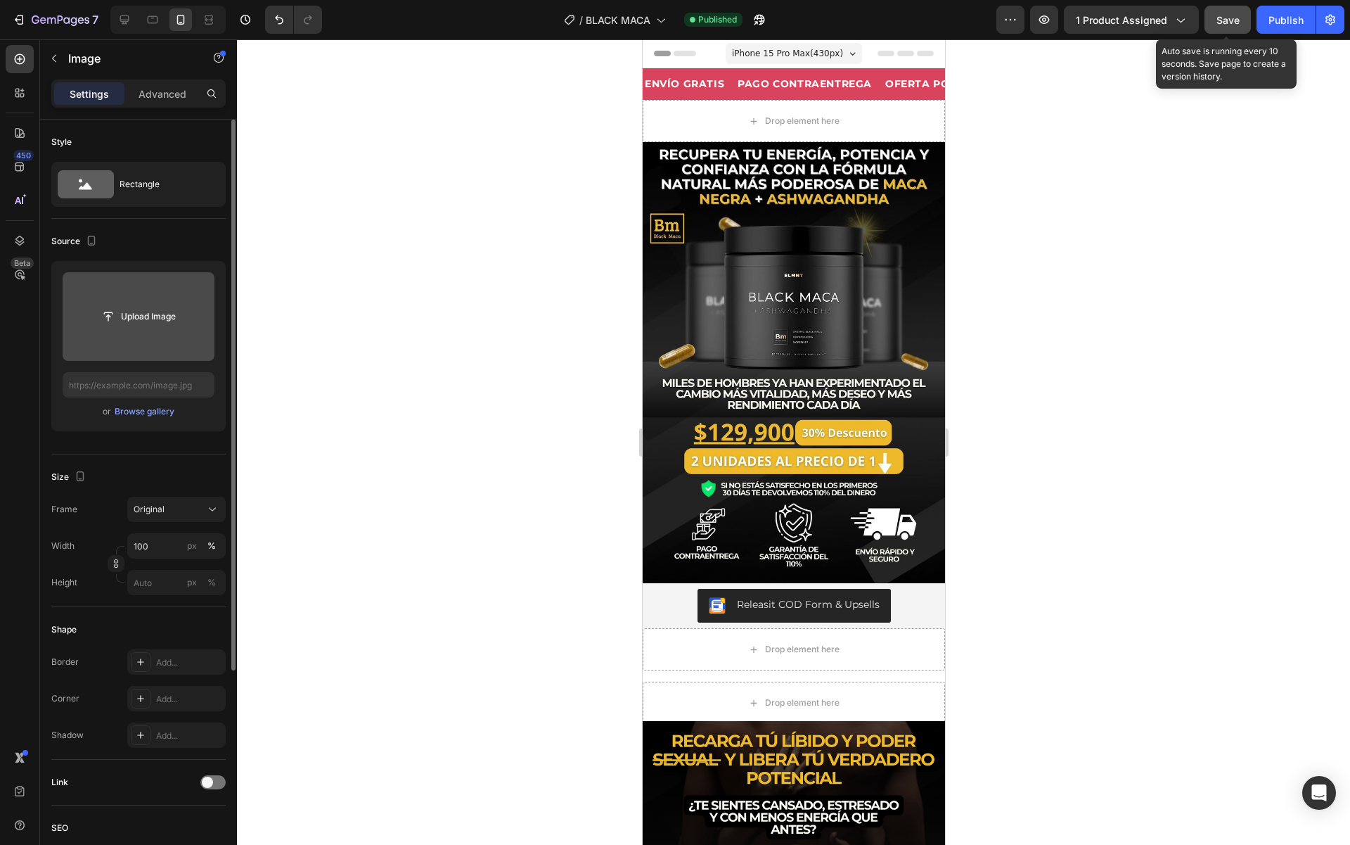
click at [1228, 28] on button "Save" at bounding box center [1228, 20] width 46 height 28
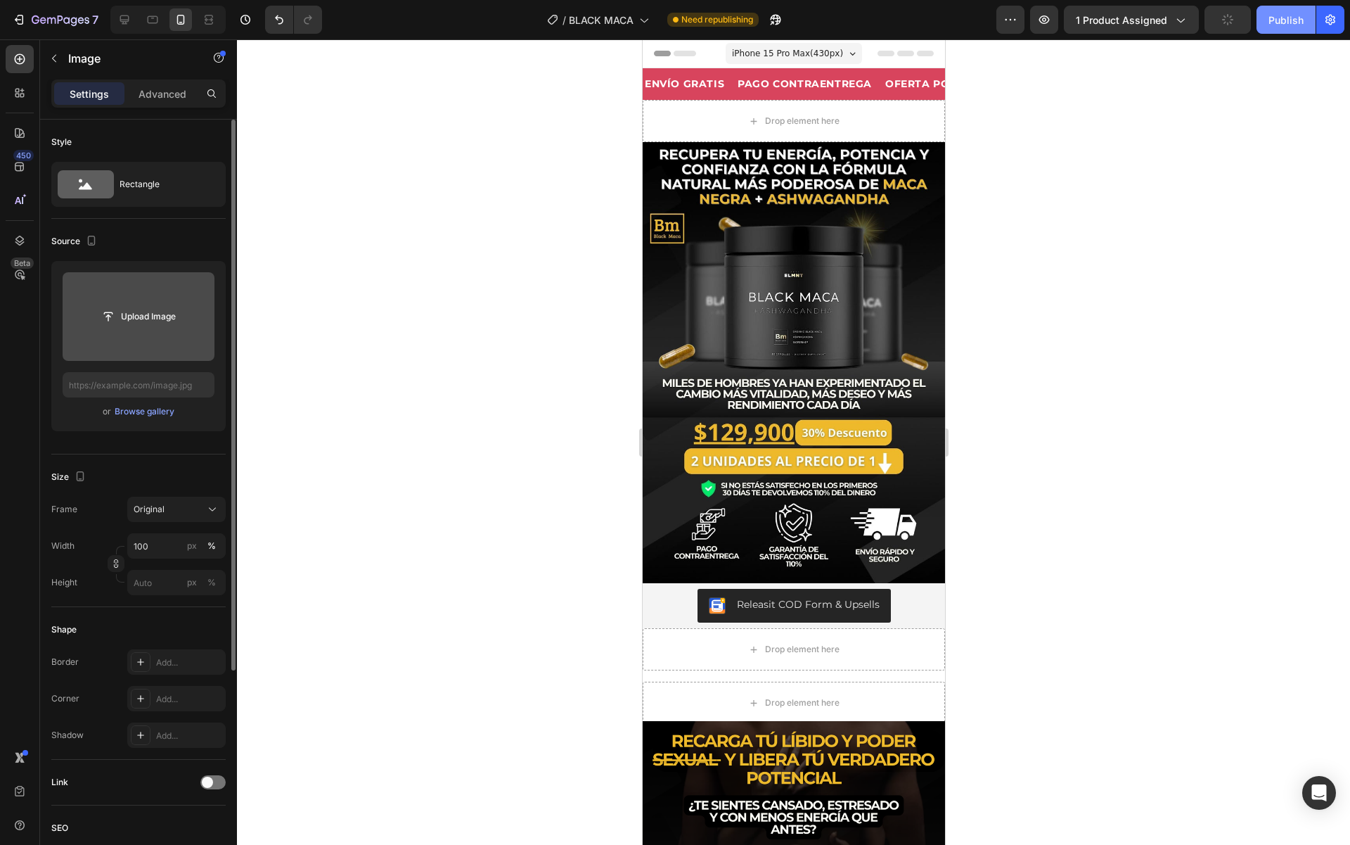
click at [1276, 22] on div "Publish" at bounding box center [1286, 20] width 35 height 15
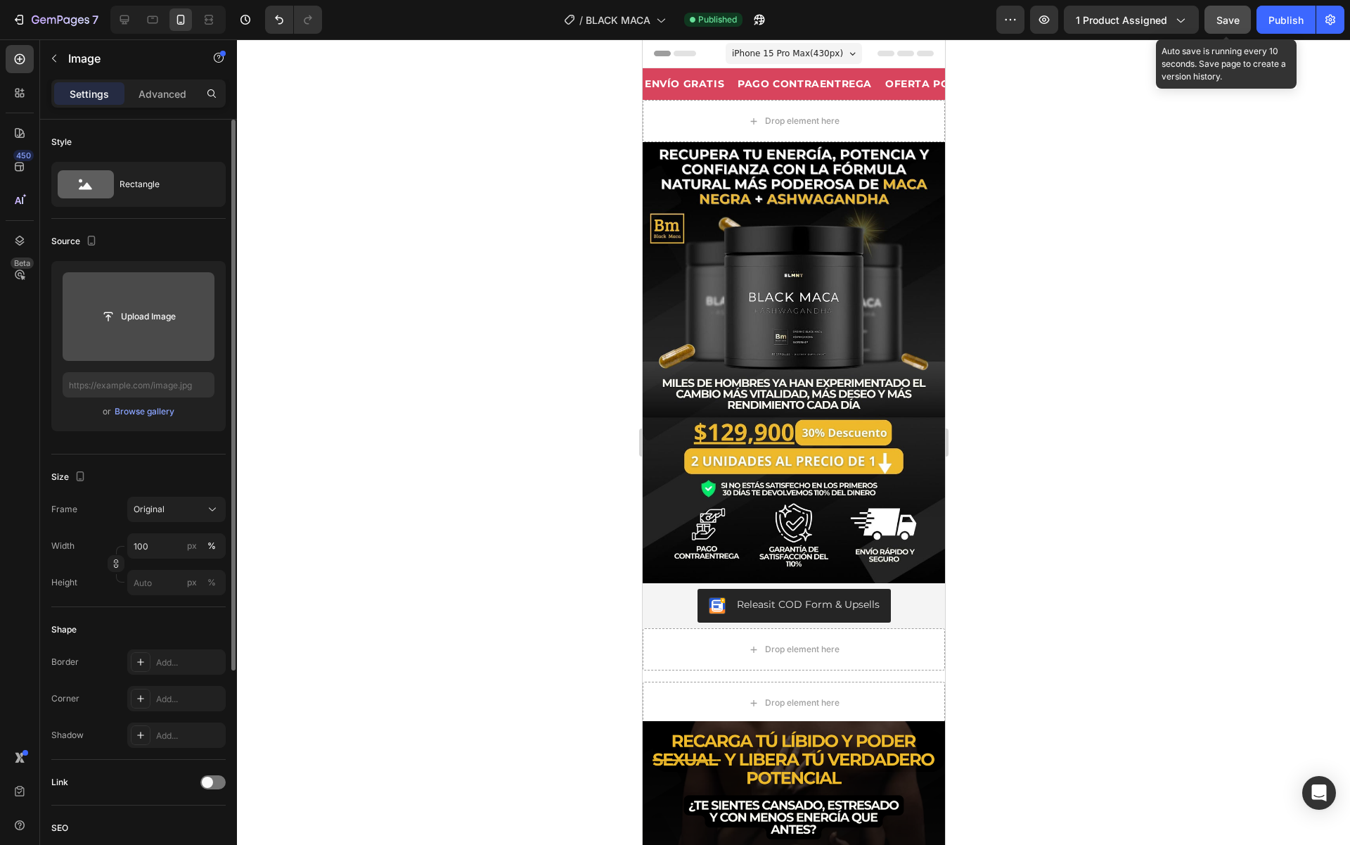
click at [1244, 32] on button "Save" at bounding box center [1228, 20] width 46 height 28
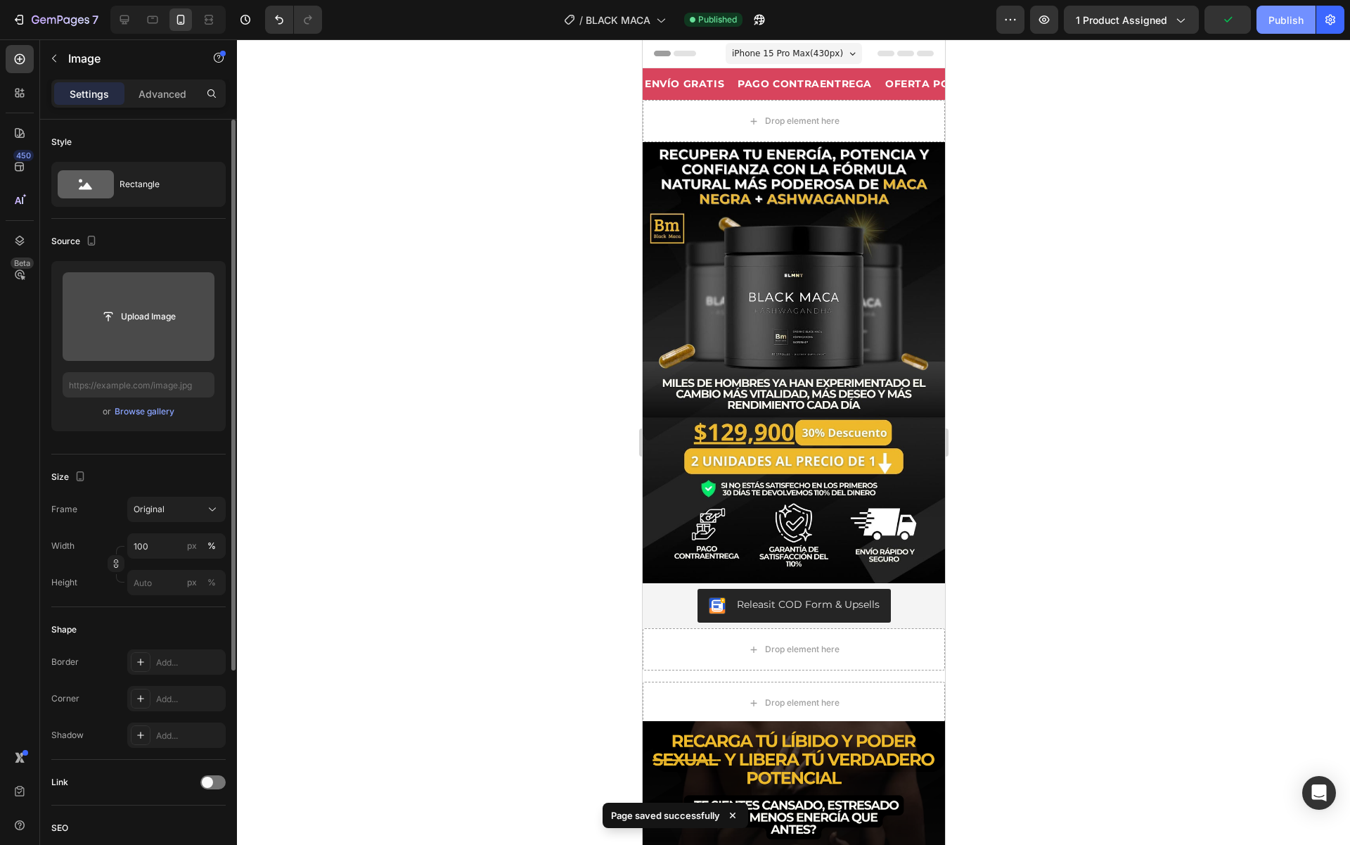
click at [1278, 32] on button "Publish" at bounding box center [1286, 20] width 59 height 28
click at [719, 813] on div "View live page" at bounding box center [702, 812] width 80 height 20
